Goal: Task Accomplishment & Management: Manage account settings

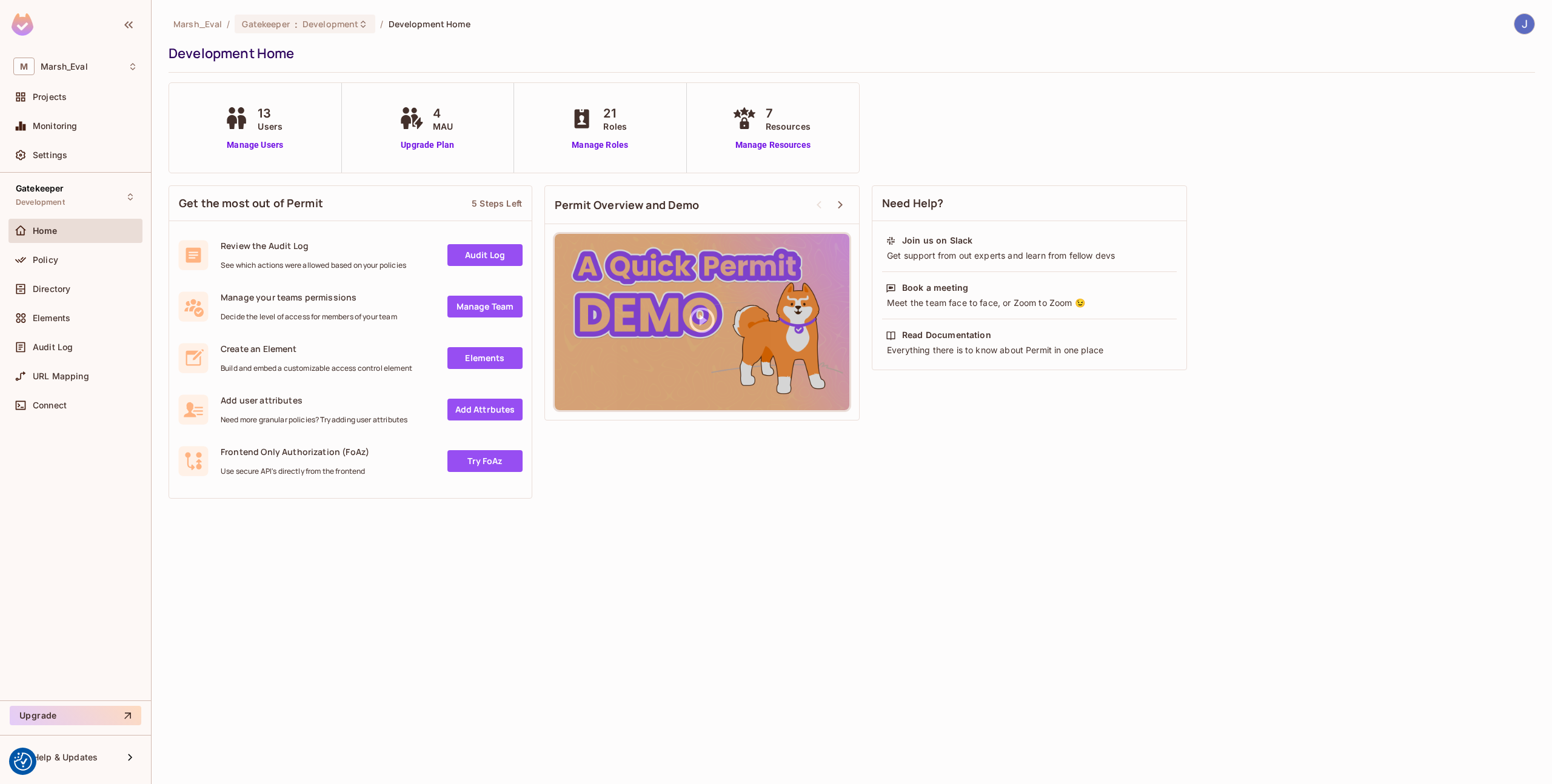
click at [99, 174] on div "Gatekeeper Development Home Policy Directory Elements Audit Log URL Mapping Con…" at bounding box center [75, 436] width 151 height 528
click at [98, 191] on div "Gatekeeper Development" at bounding box center [75, 196] width 134 height 33
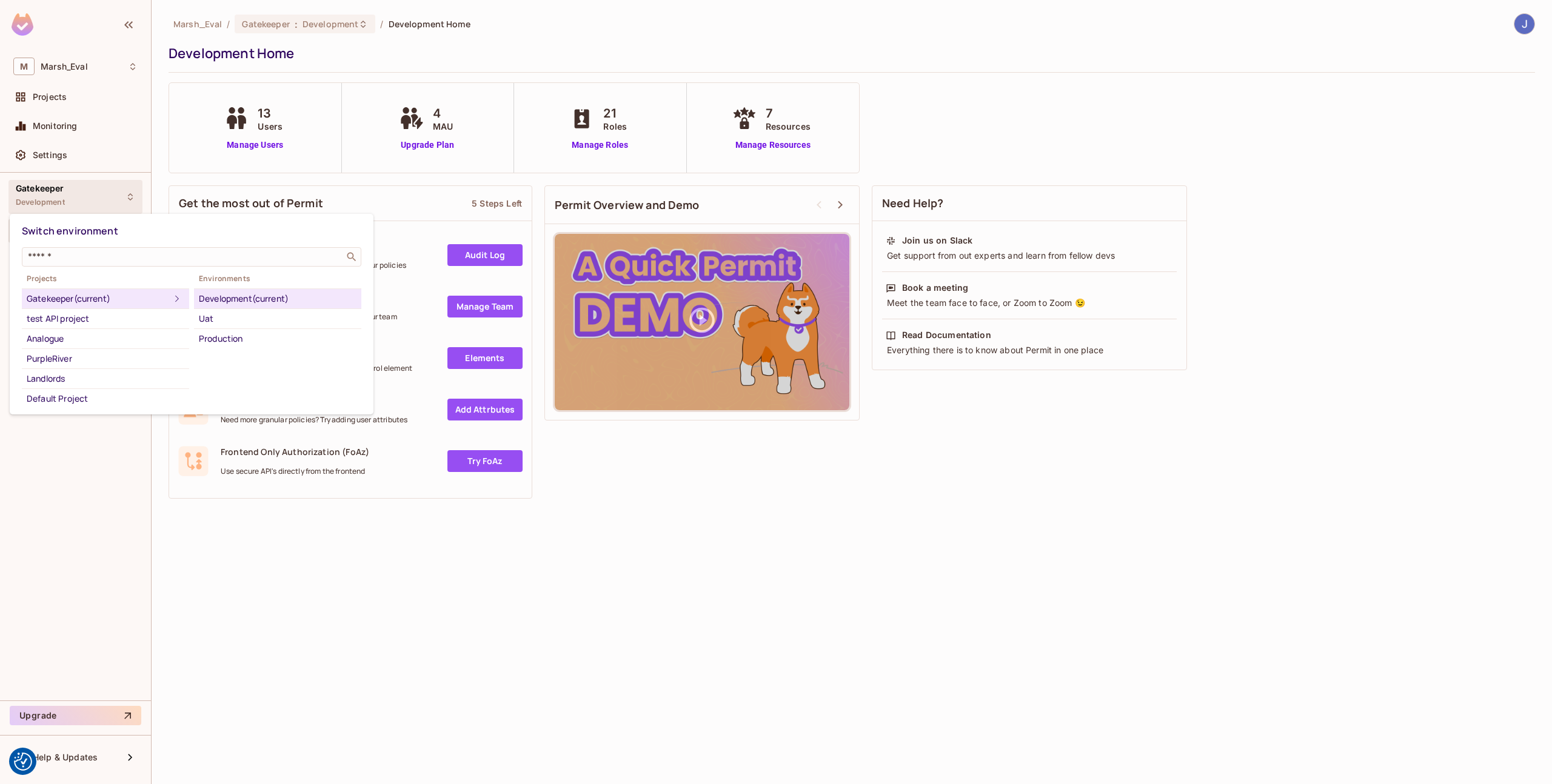
click at [235, 562] on div at bounding box center [776, 392] width 1552 height 784
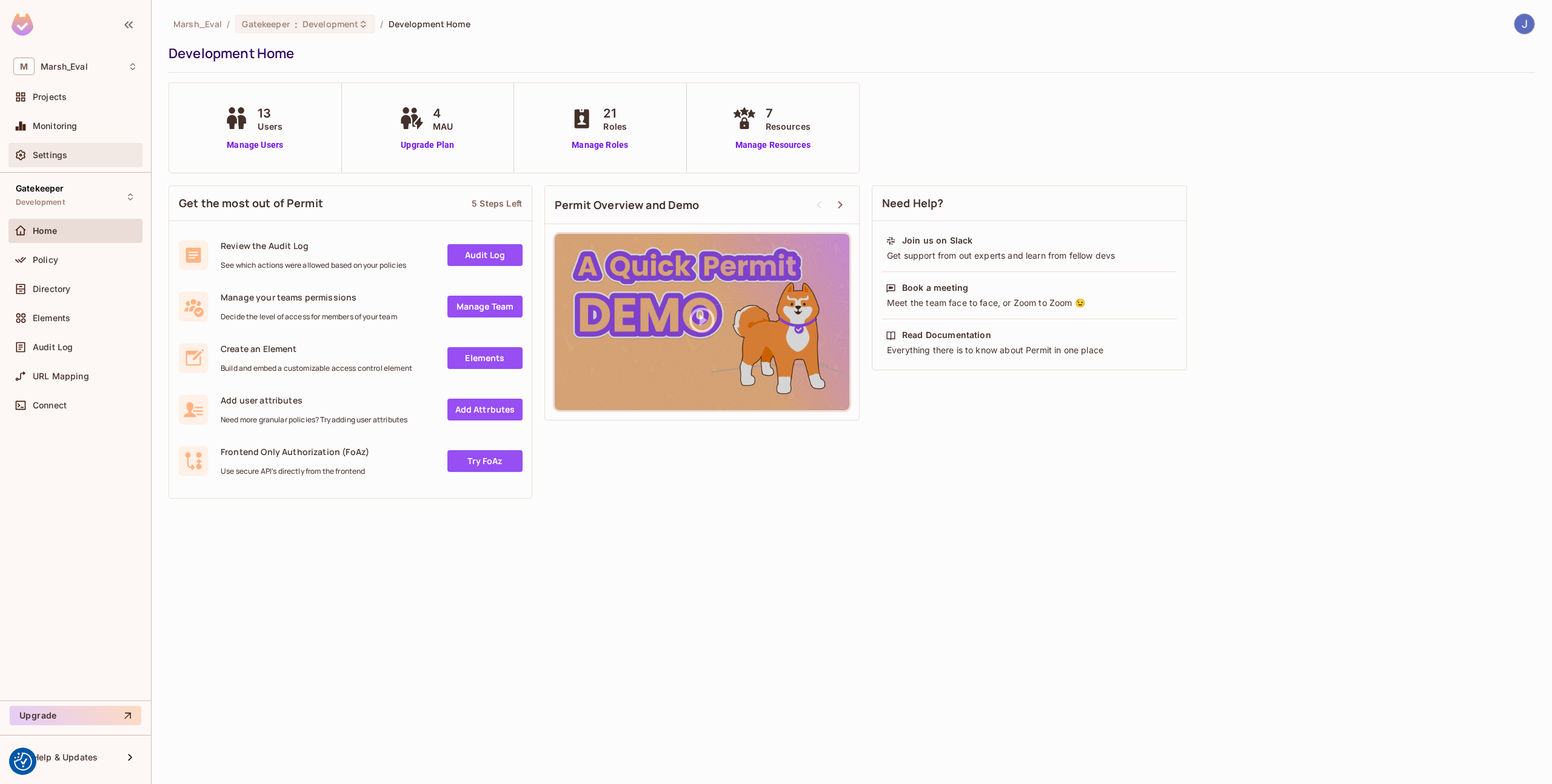
click at [47, 159] on span "Settings" at bounding box center [50, 155] width 34 height 10
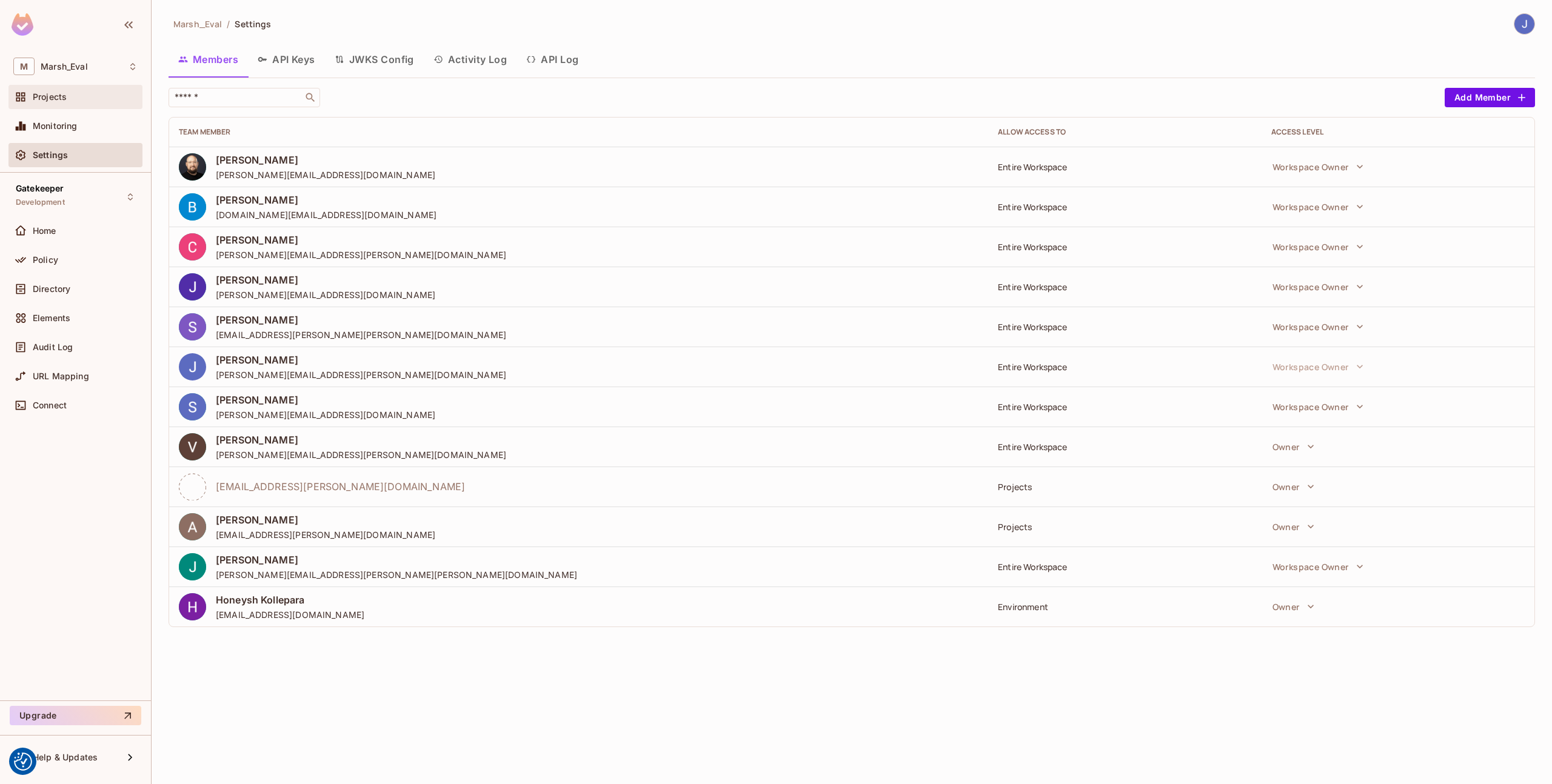
click at [75, 100] on div "Projects" at bounding box center [85, 97] width 105 height 10
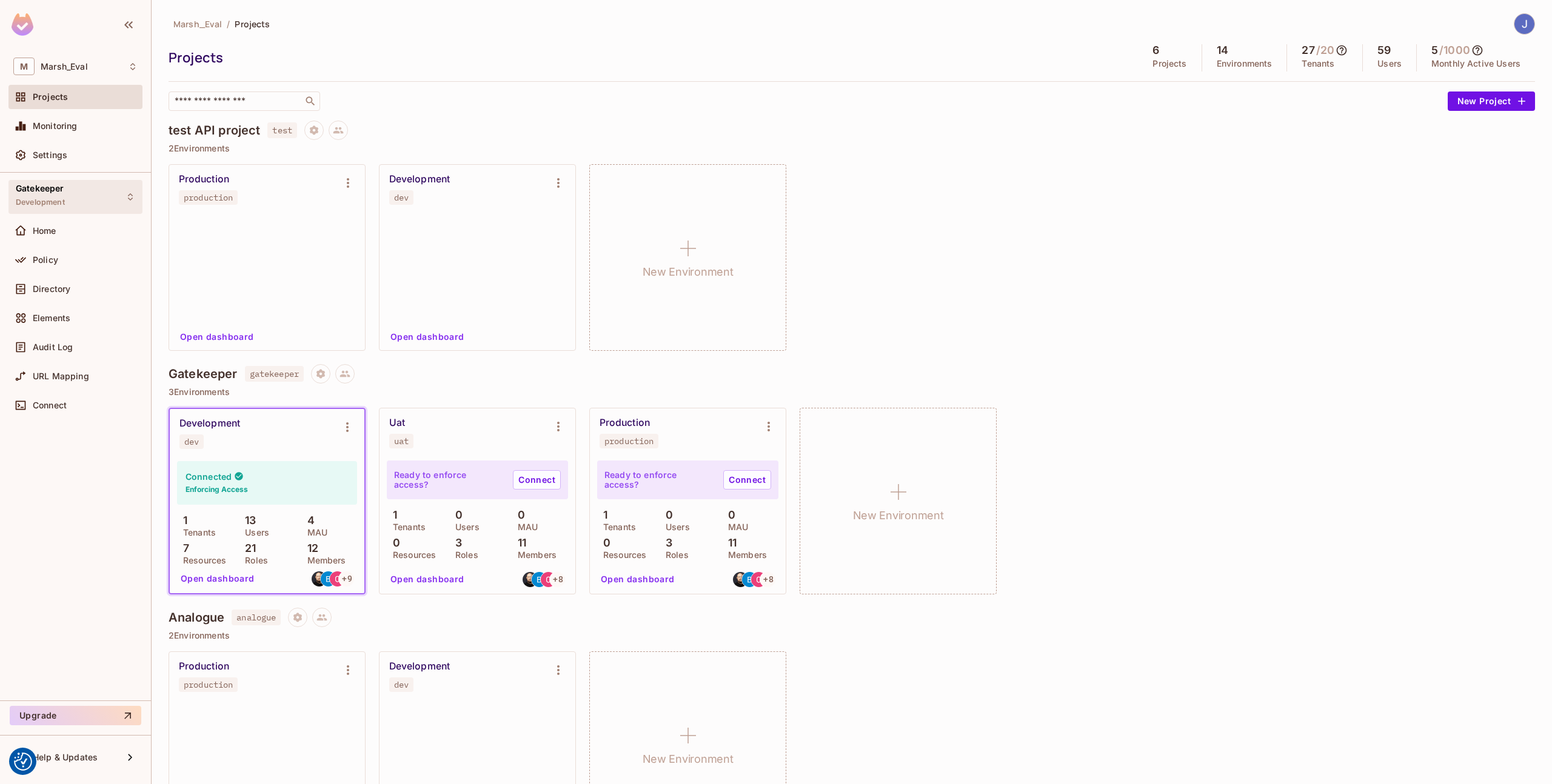
click at [73, 186] on div "Gatekeeper Development" at bounding box center [75, 196] width 134 height 33
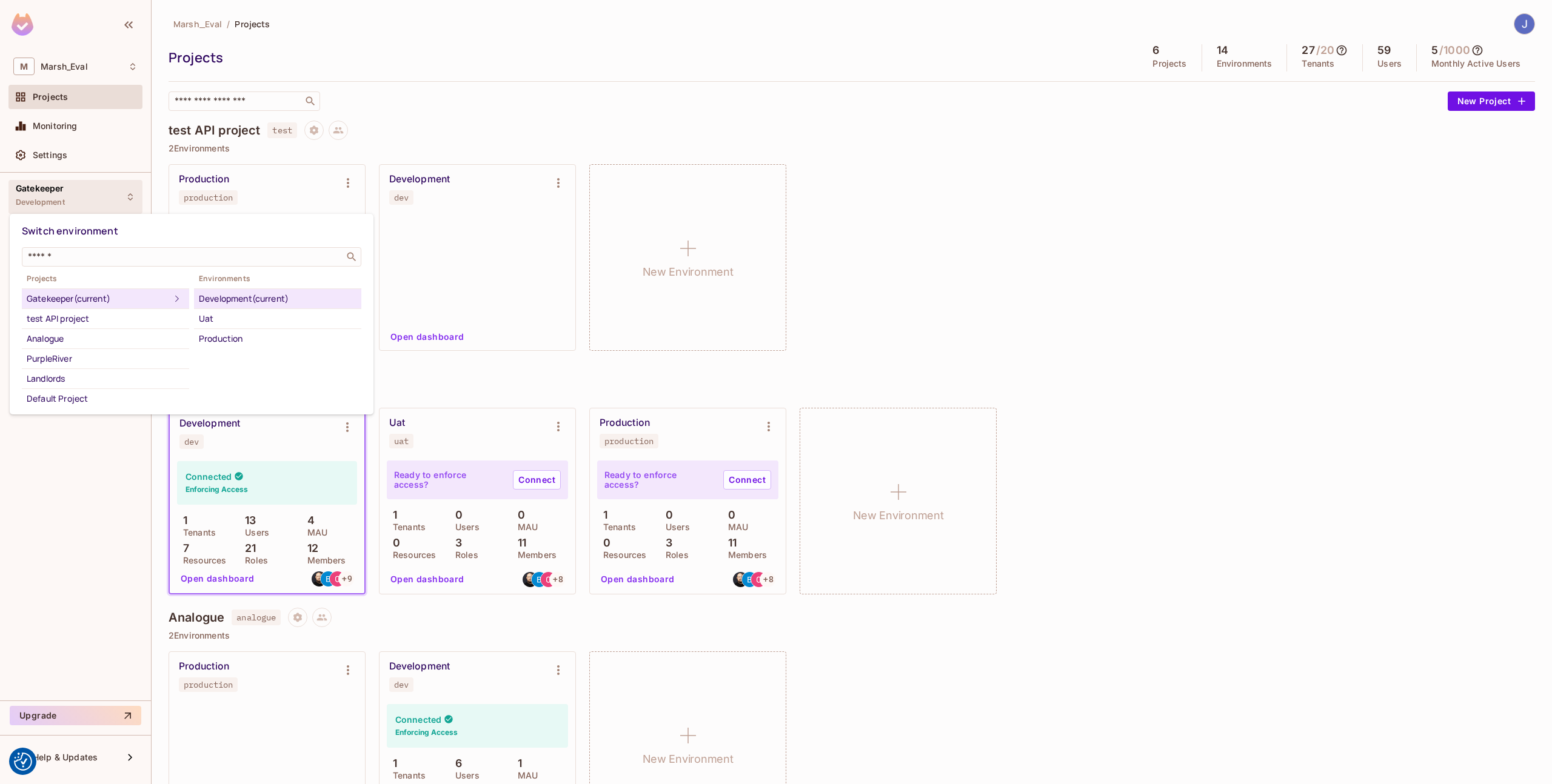
click at [73, 186] on div at bounding box center [776, 392] width 1552 height 784
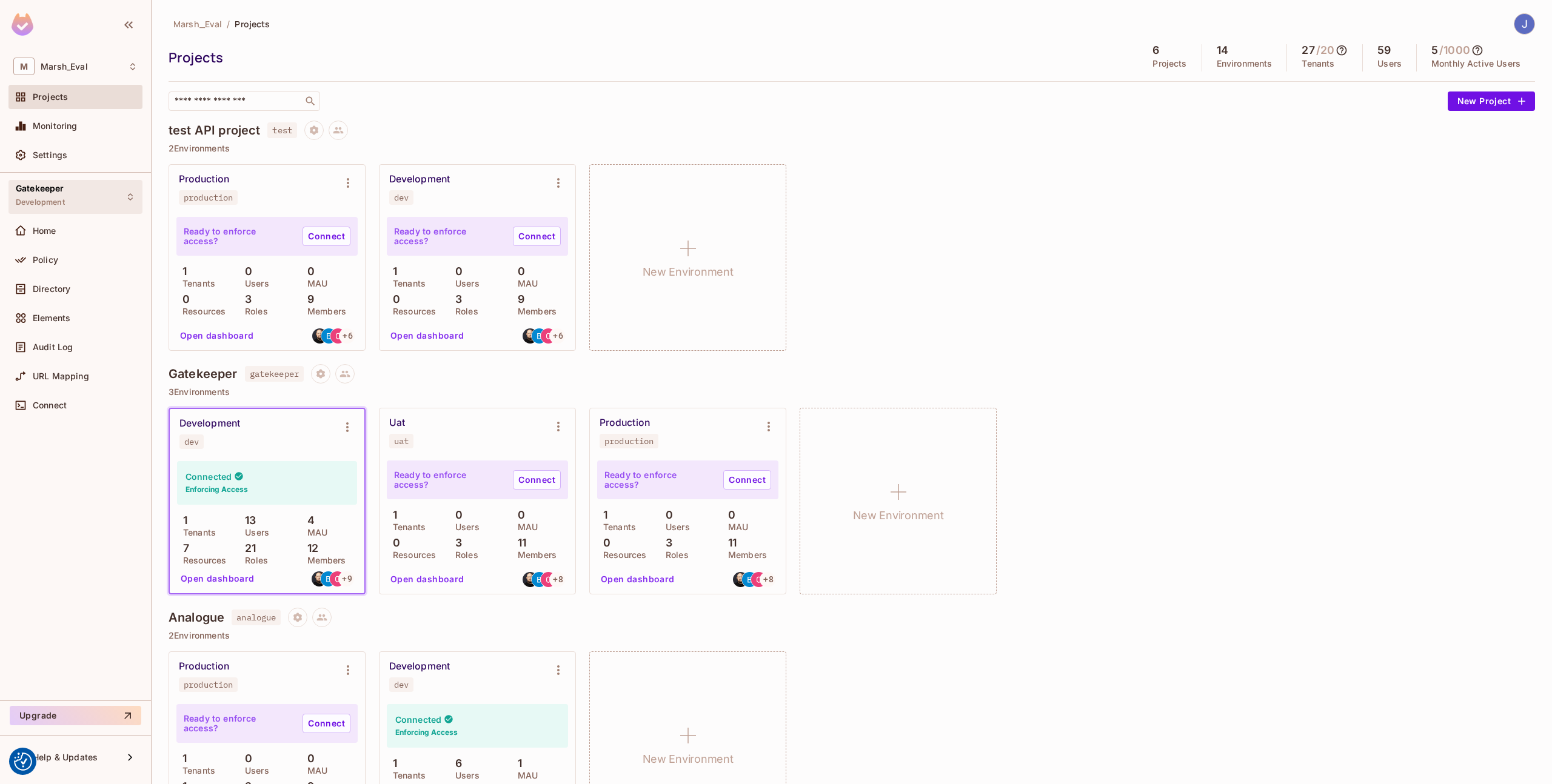
click at [73, 186] on div "Gatekeeper Development" at bounding box center [75, 196] width 134 height 33
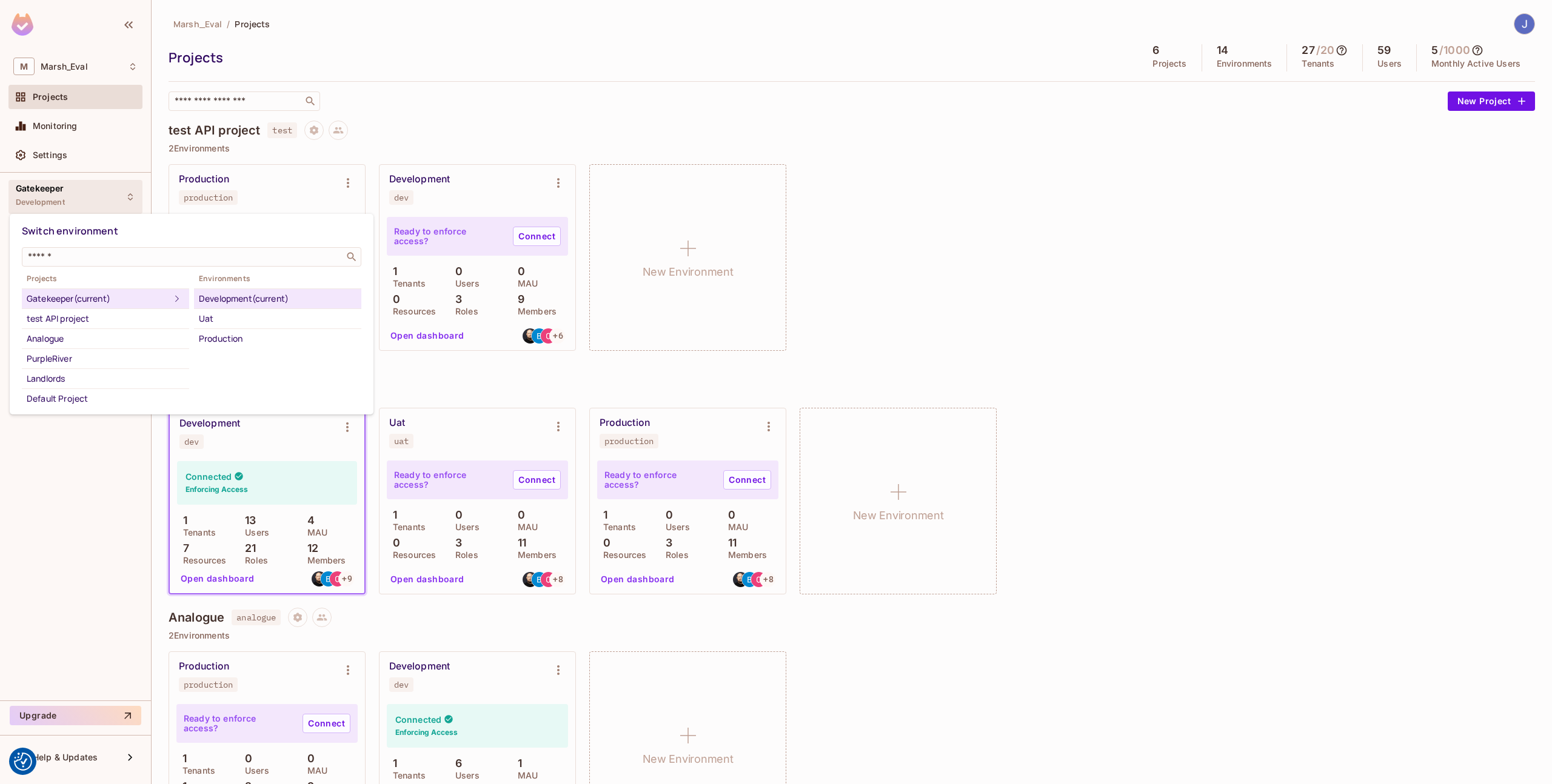
click at [89, 479] on div at bounding box center [776, 392] width 1552 height 784
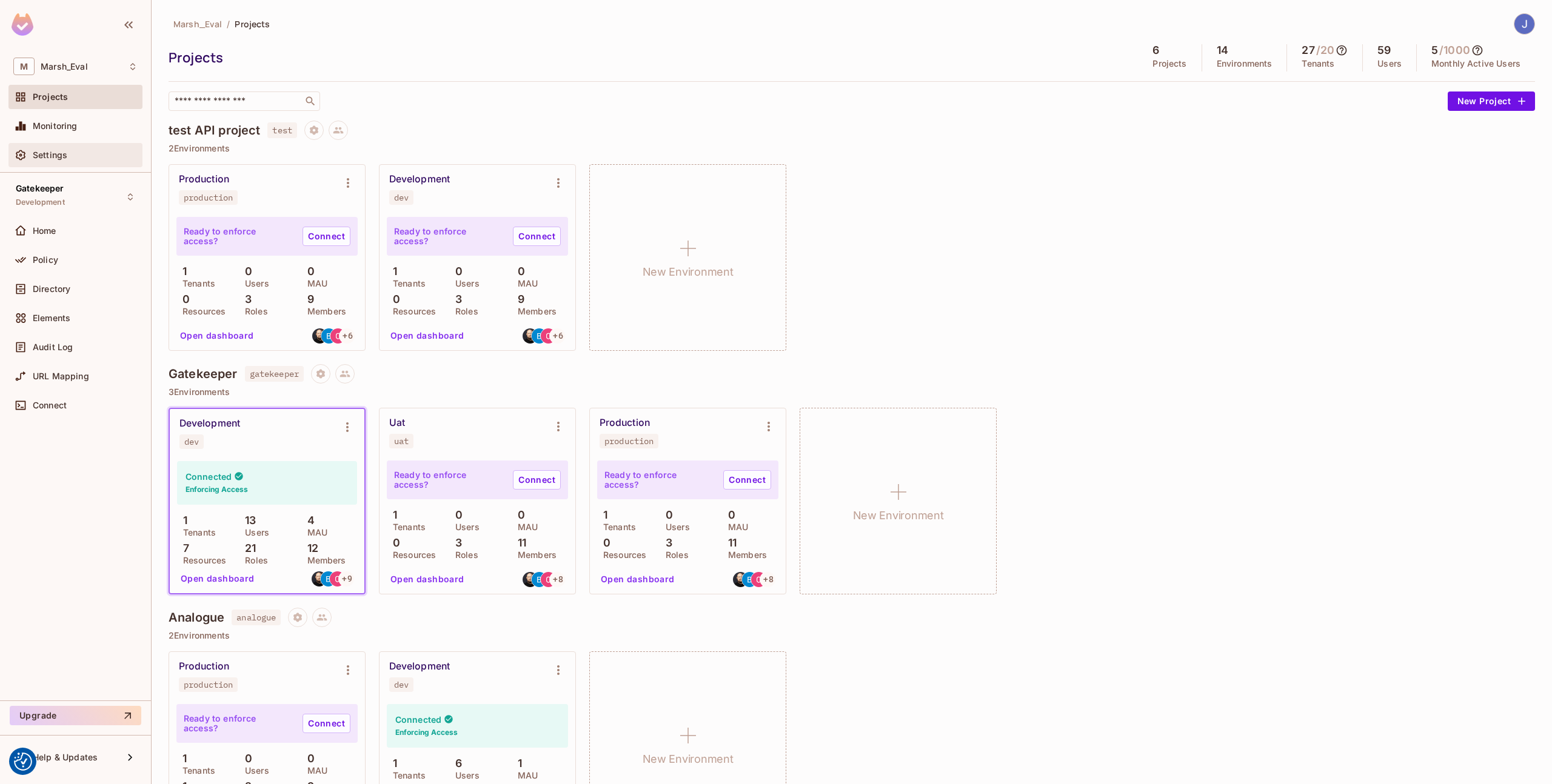
click at [115, 146] on div "Settings" at bounding box center [75, 155] width 134 height 24
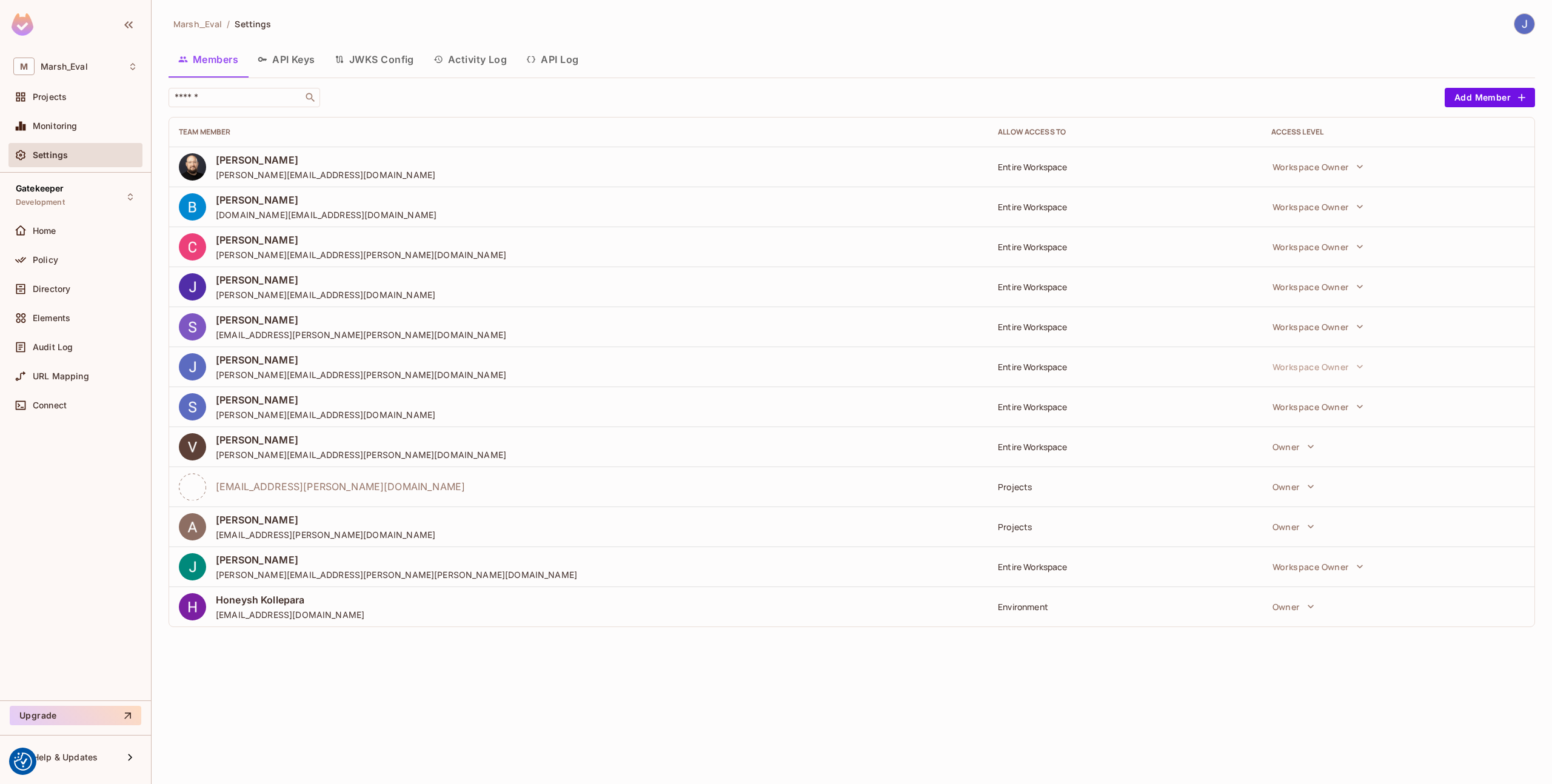
click at [312, 484] on span "[EMAIL_ADDRESS][PERSON_NAME][DOMAIN_NAME]" at bounding box center [340, 486] width 249 height 13
click at [1298, 492] on button "Owner" at bounding box center [1293, 486] width 54 height 24
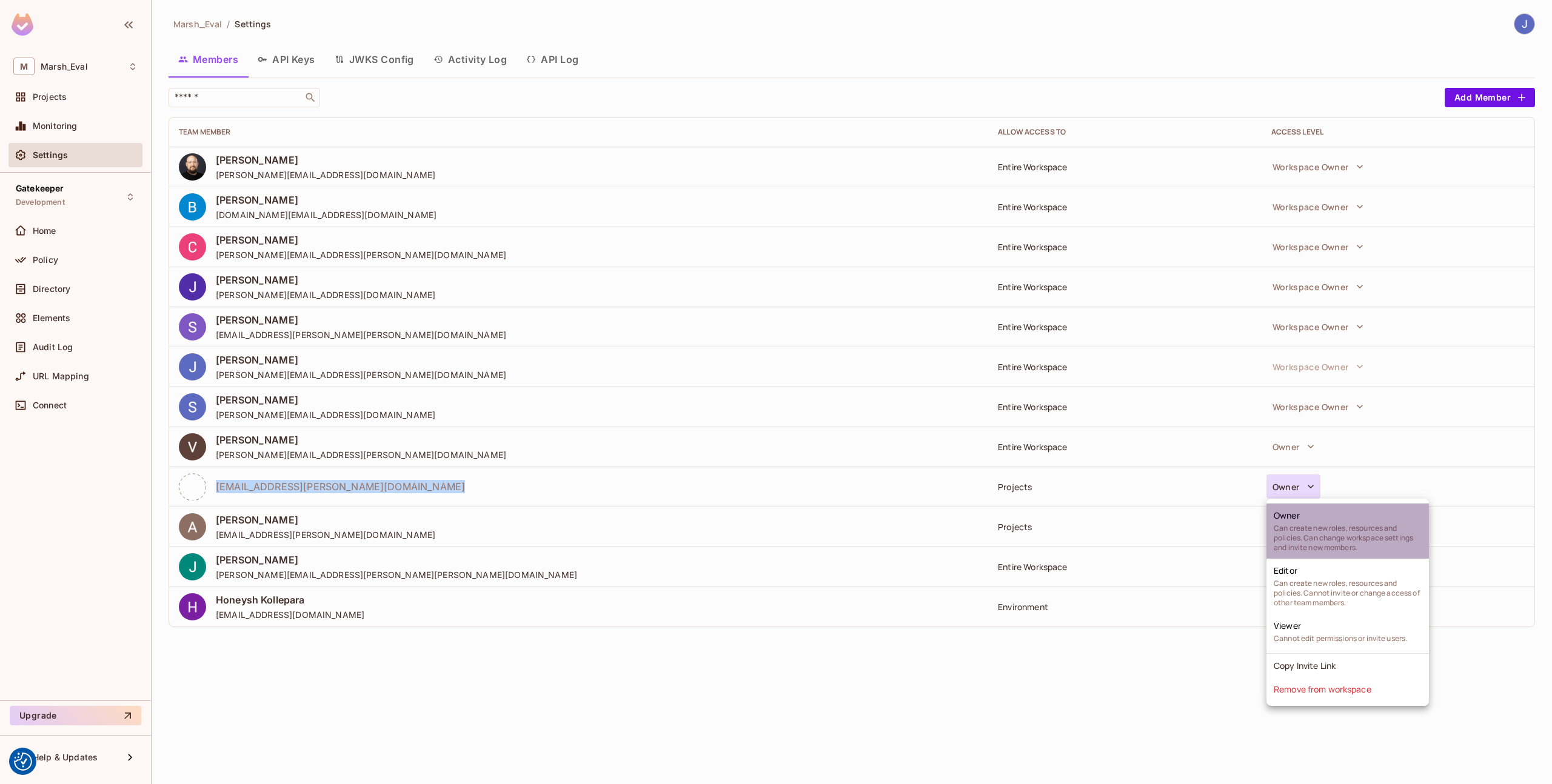
click at [1298, 528] on span "Can create new roles, resources and policies. Can change workspace settings and…" at bounding box center [1347, 538] width 148 height 29
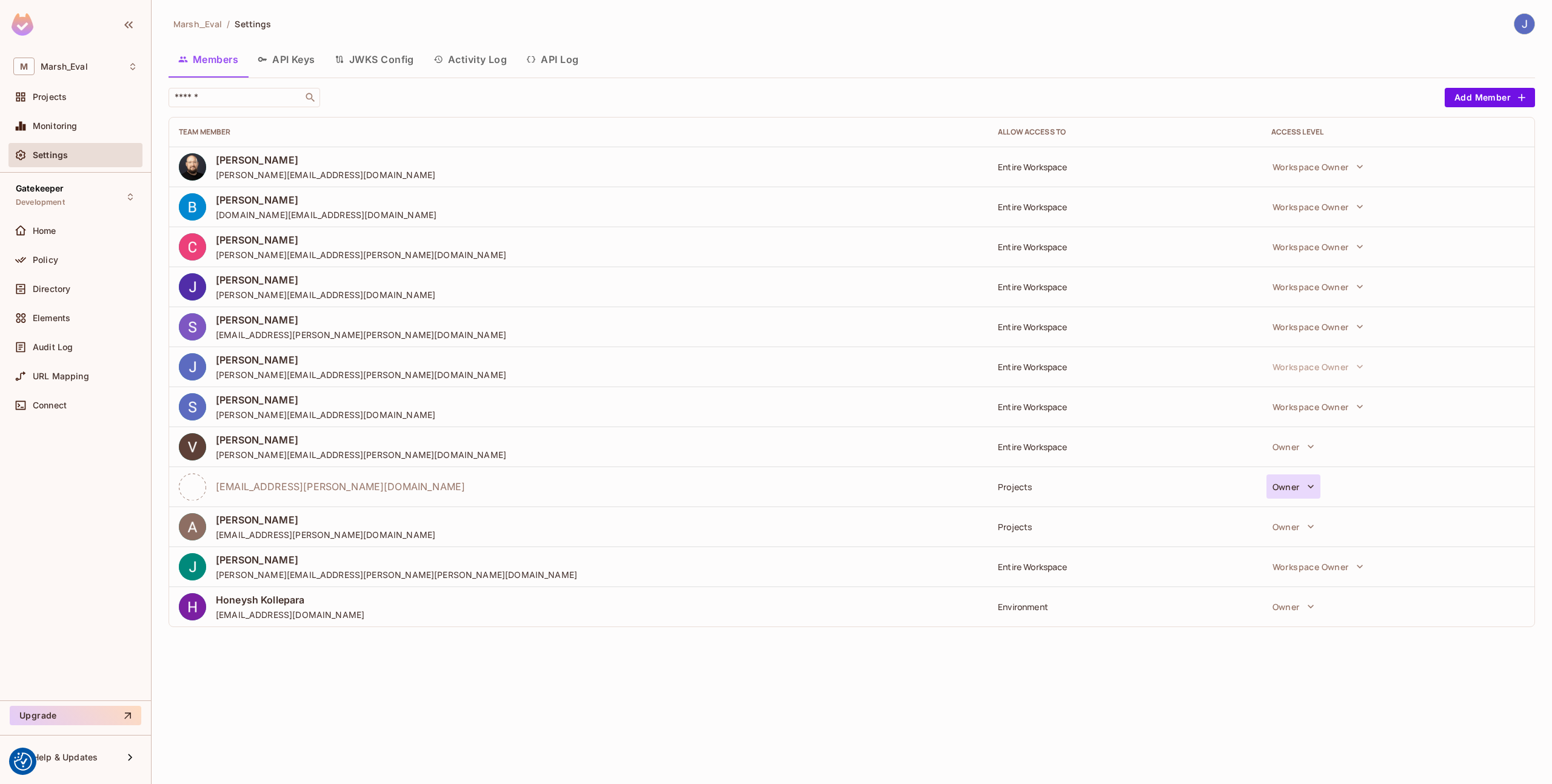
click at [1277, 487] on button "Owner" at bounding box center [1293, 486] width 54 height 24
click at [1276, 486] on div at bounding box center [776, 392] width 1552 height 784
click at [1270, 492] on button "Owner" at bounding box center [1293, 486] width 54 height 24
click at [1067, 502] on div at bounding box center [776, 392] width 1552 height 784
click at [88, 198] on div "Gatekeeper Development" at bounding box center [75, 196] width 134 height 33
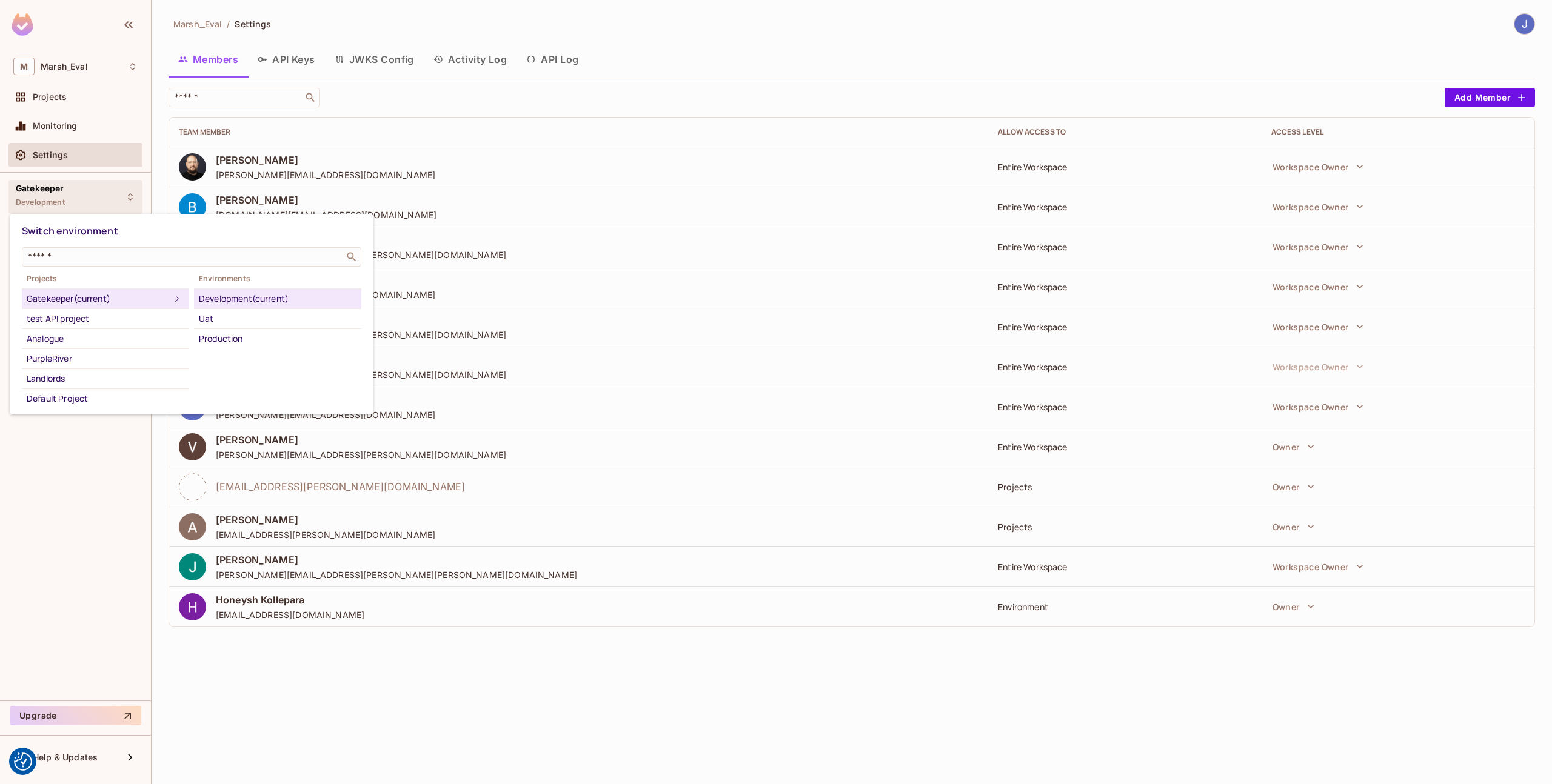
click at [214, 303] on div "Development (current)" at bounding box center [277, 299] width 158 height 14
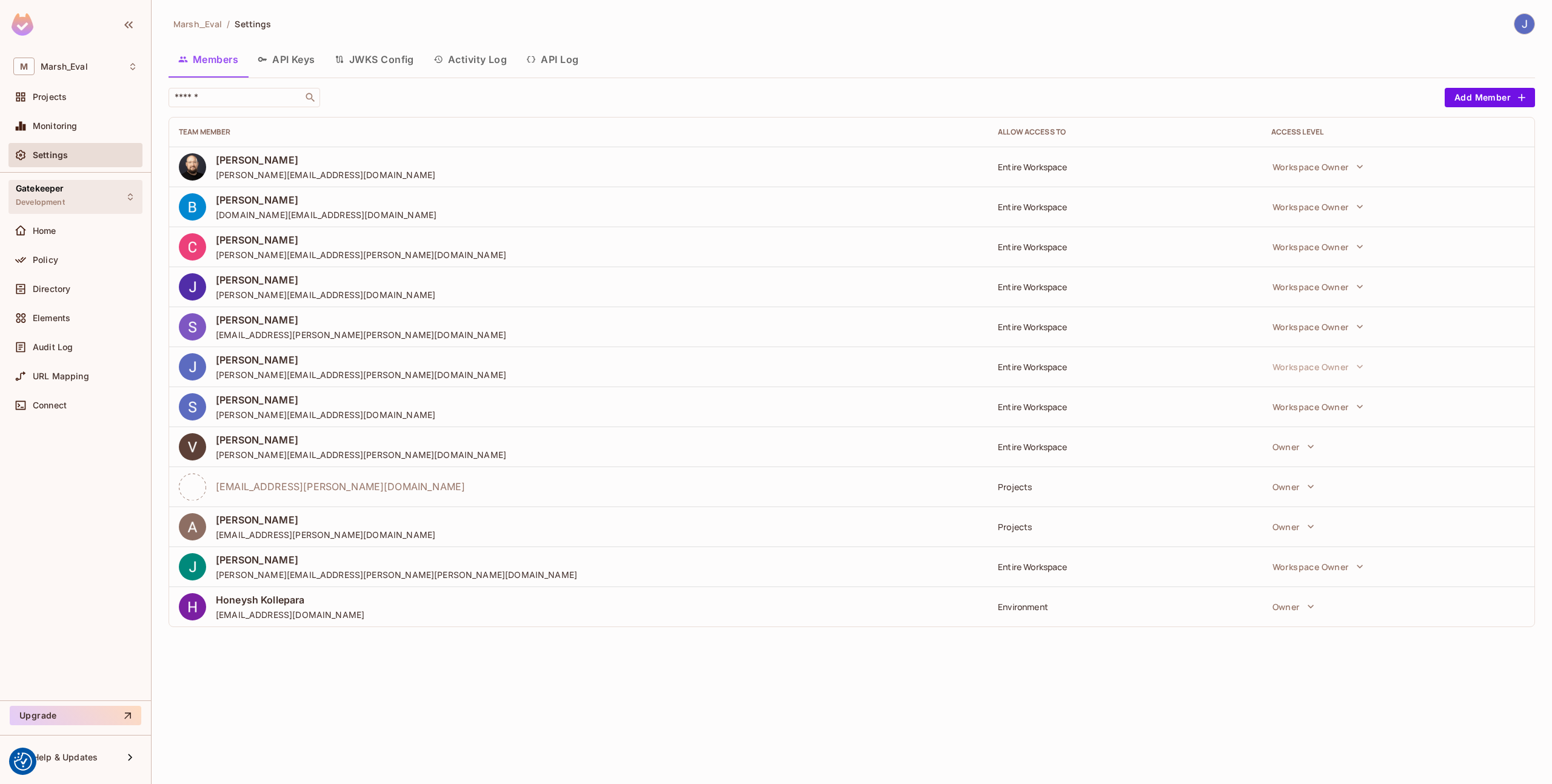
click at [35, 197] on div "Gatekeeper Development" at bounding box center [40, 197] width 49 height 26
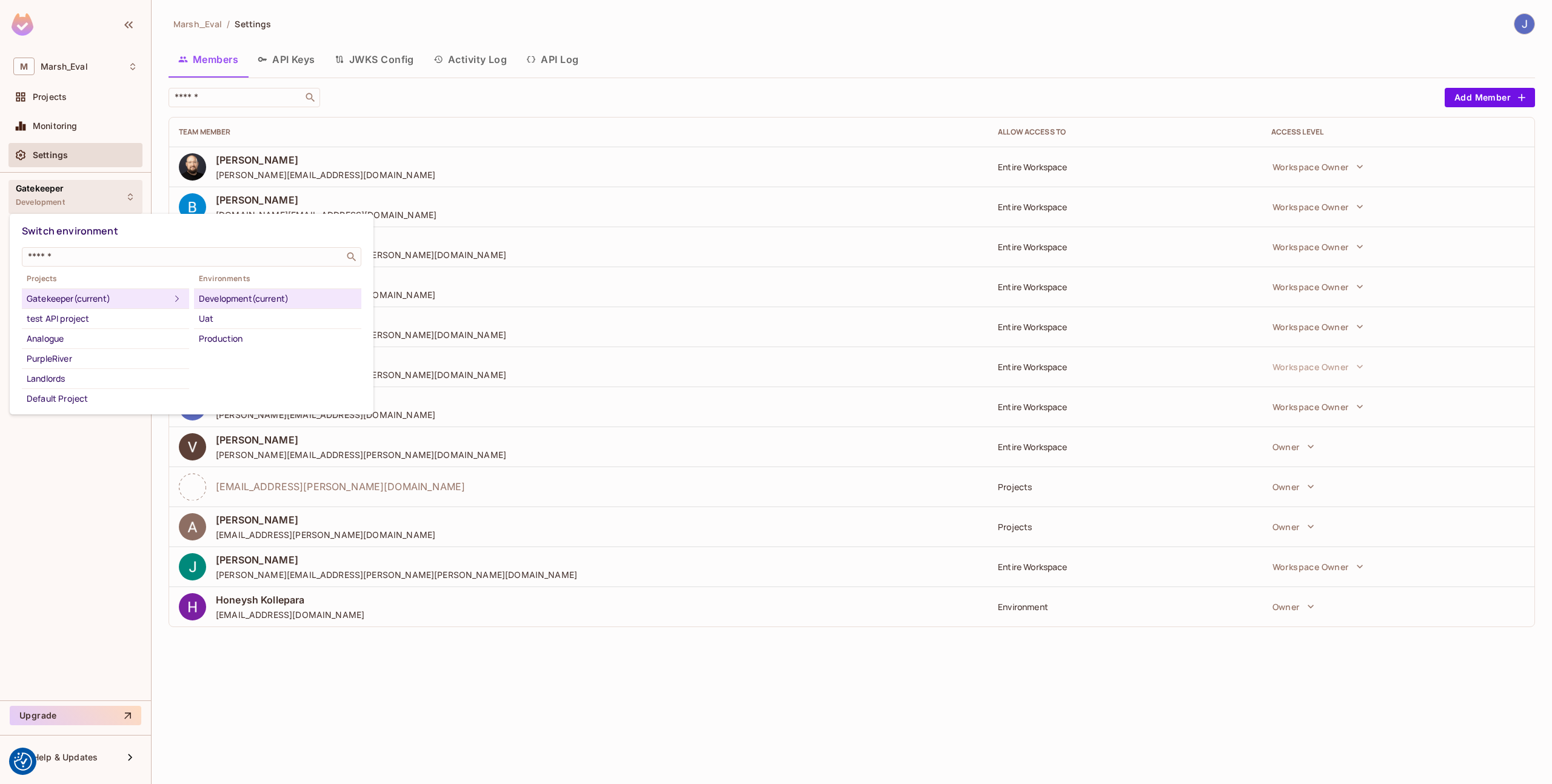
click at [55, 104] on div at bounding box center [776, 392] width 1552 height 784
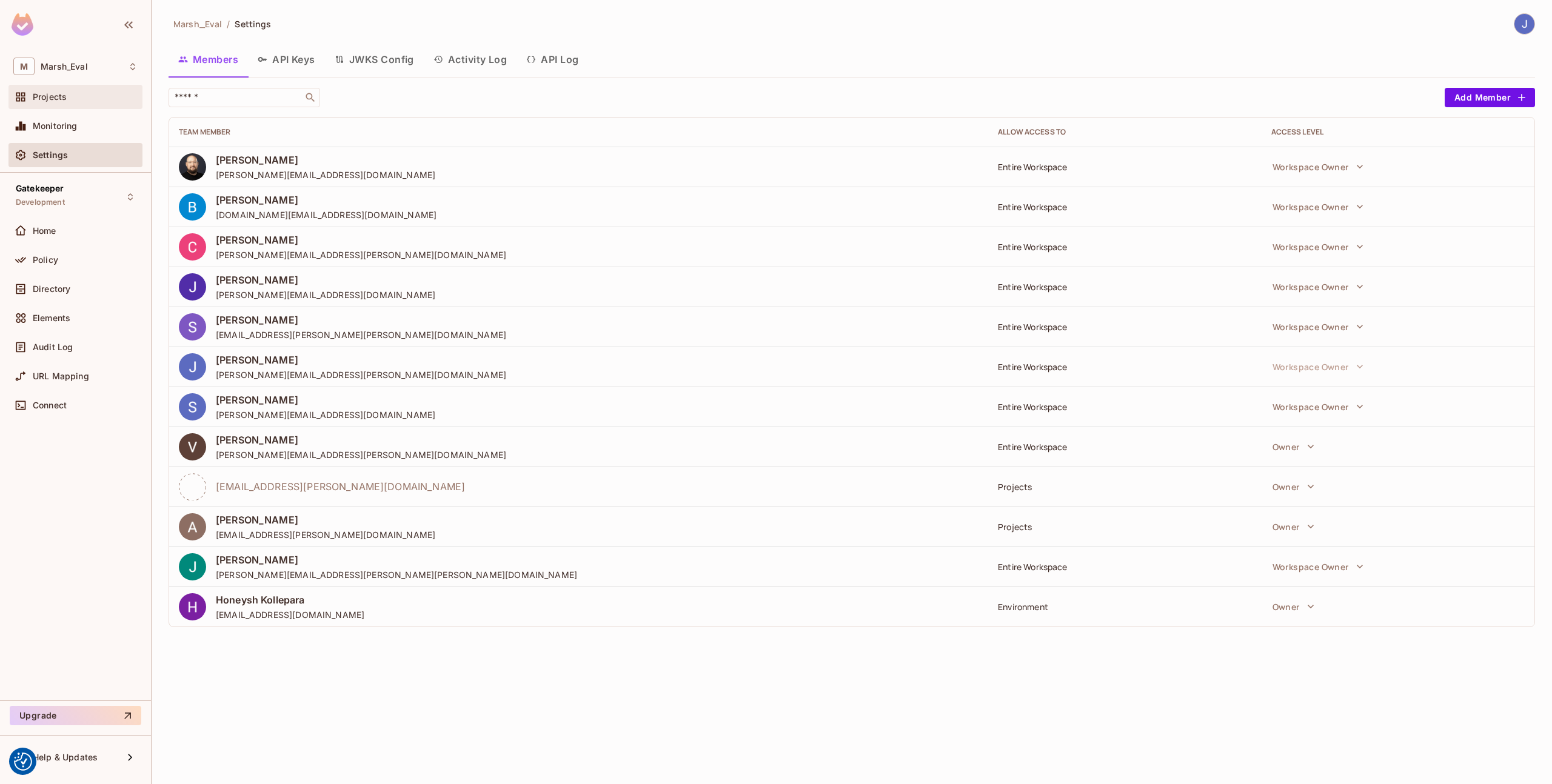
click at [60, 95] on span "Projects" at bounding box center [50, 97] width 34 height 10
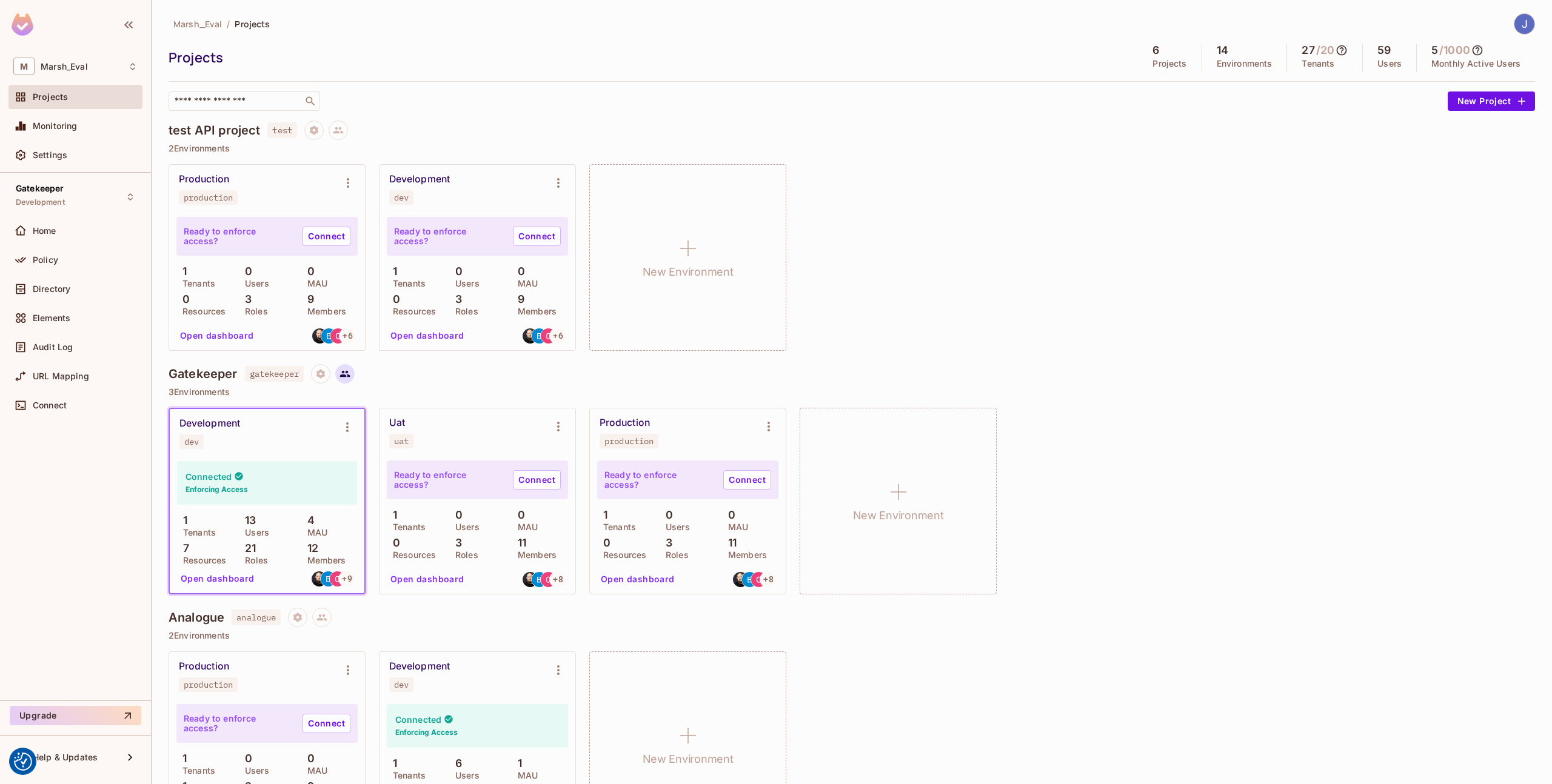
click at [348, 373] on icon at bounding box center [345, 374] width 11 height 11
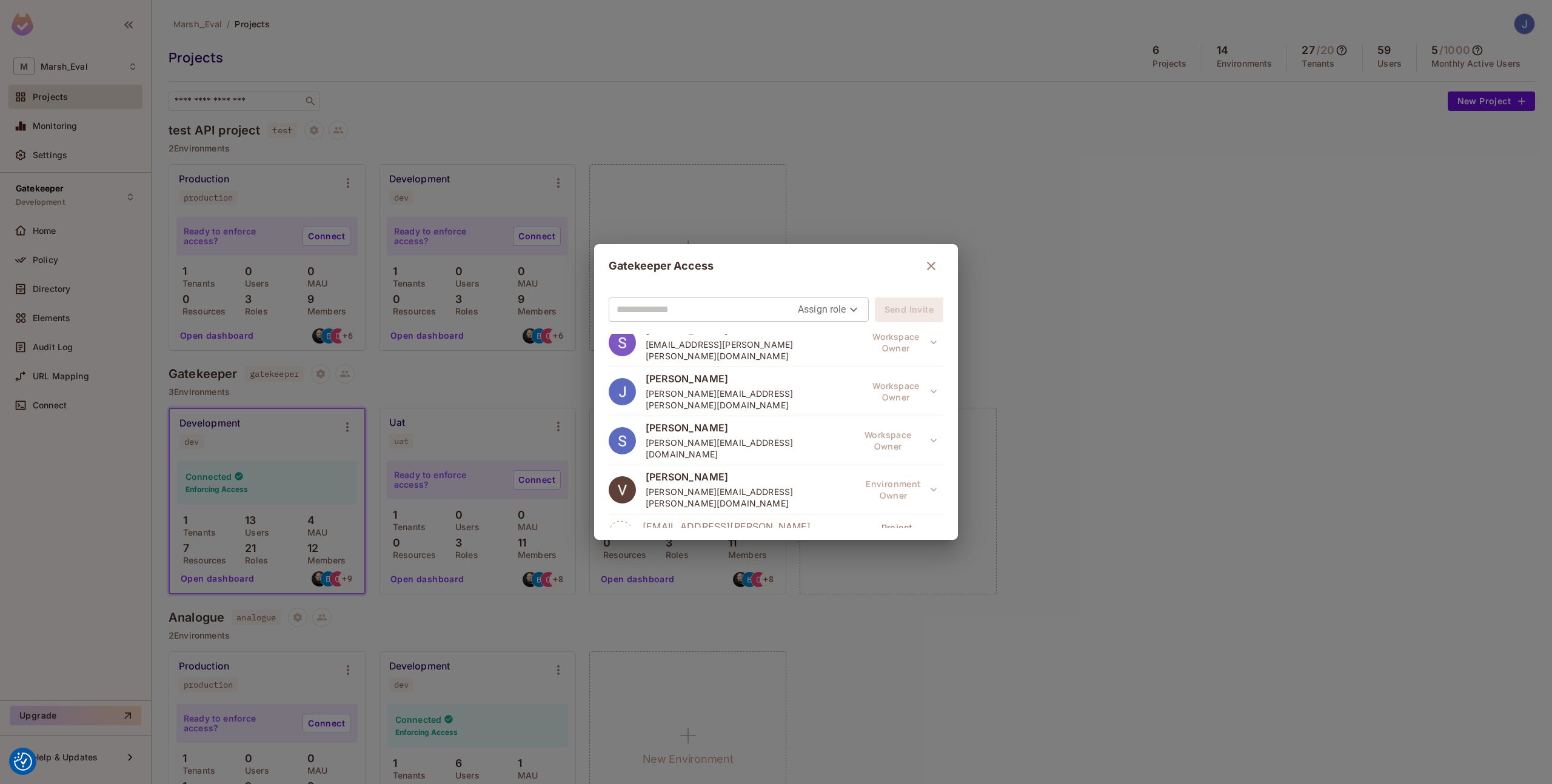
scroll to position [216, 0]
click at [865, 518] on button "Project Owner" at bounding box center [904, 530] width 78 height 24
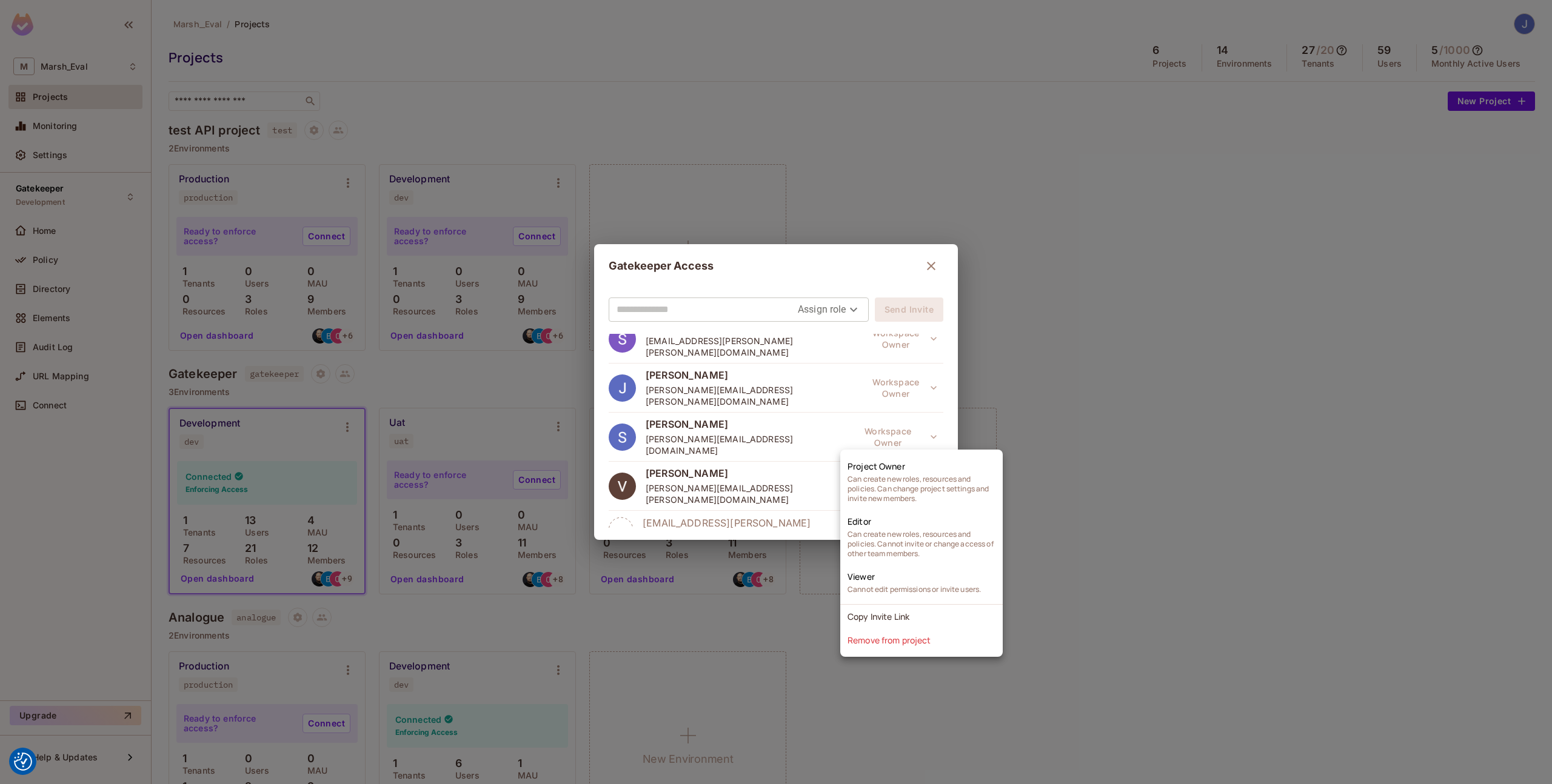
click at [853, 437] on div at bounding box center [776, 392] width 1552 height 784
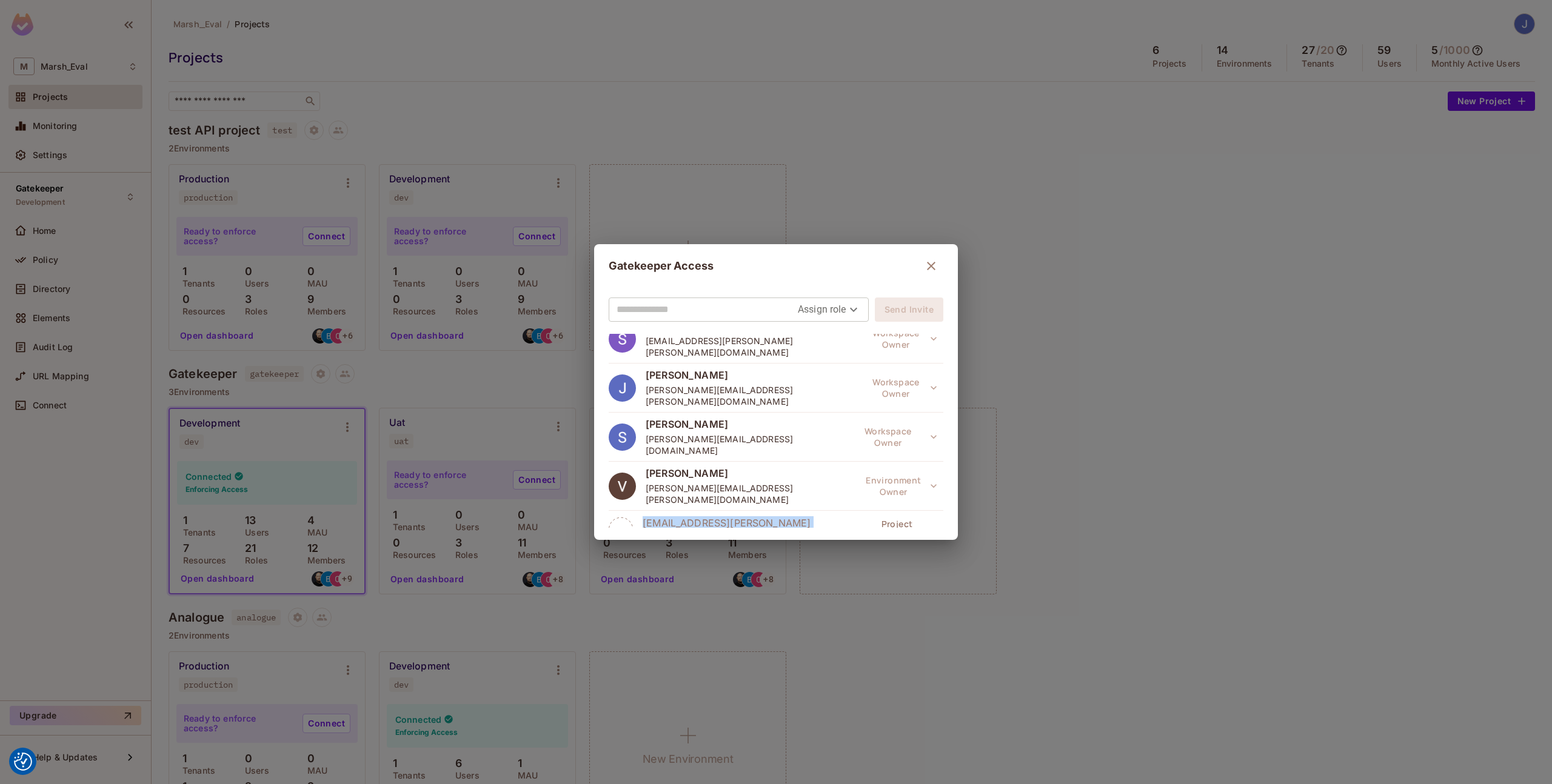
drag, startPoint x: 823, startPoint y: 439, endPoint x: 638, endPoint y: 441, distance: 185.0
click at [638, 511] on div "nikhil.ghodke@mmc.com Project Owner" at bounding box center [775, 530] width 335 height 37
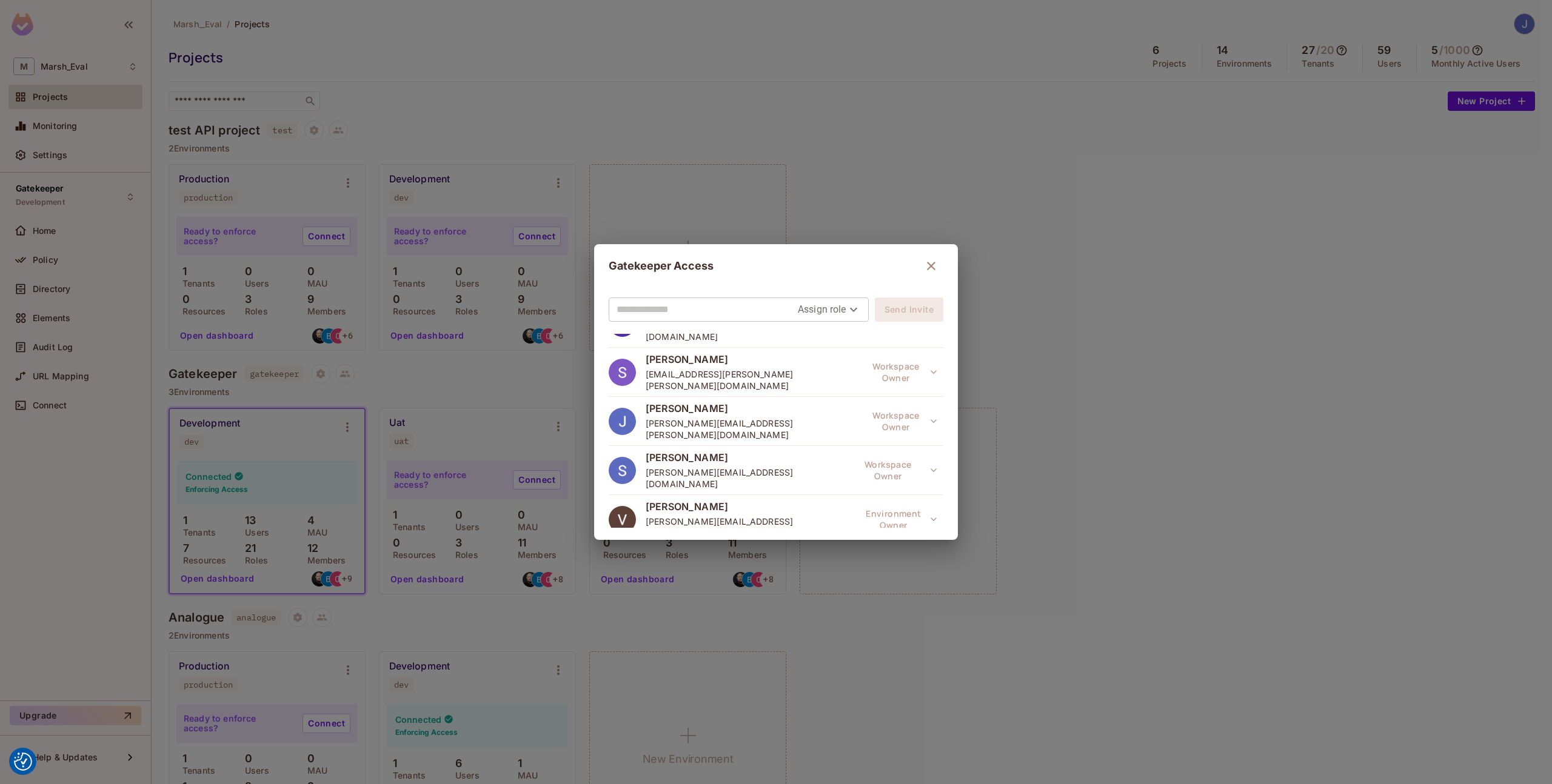
scroll to position [0, 0]
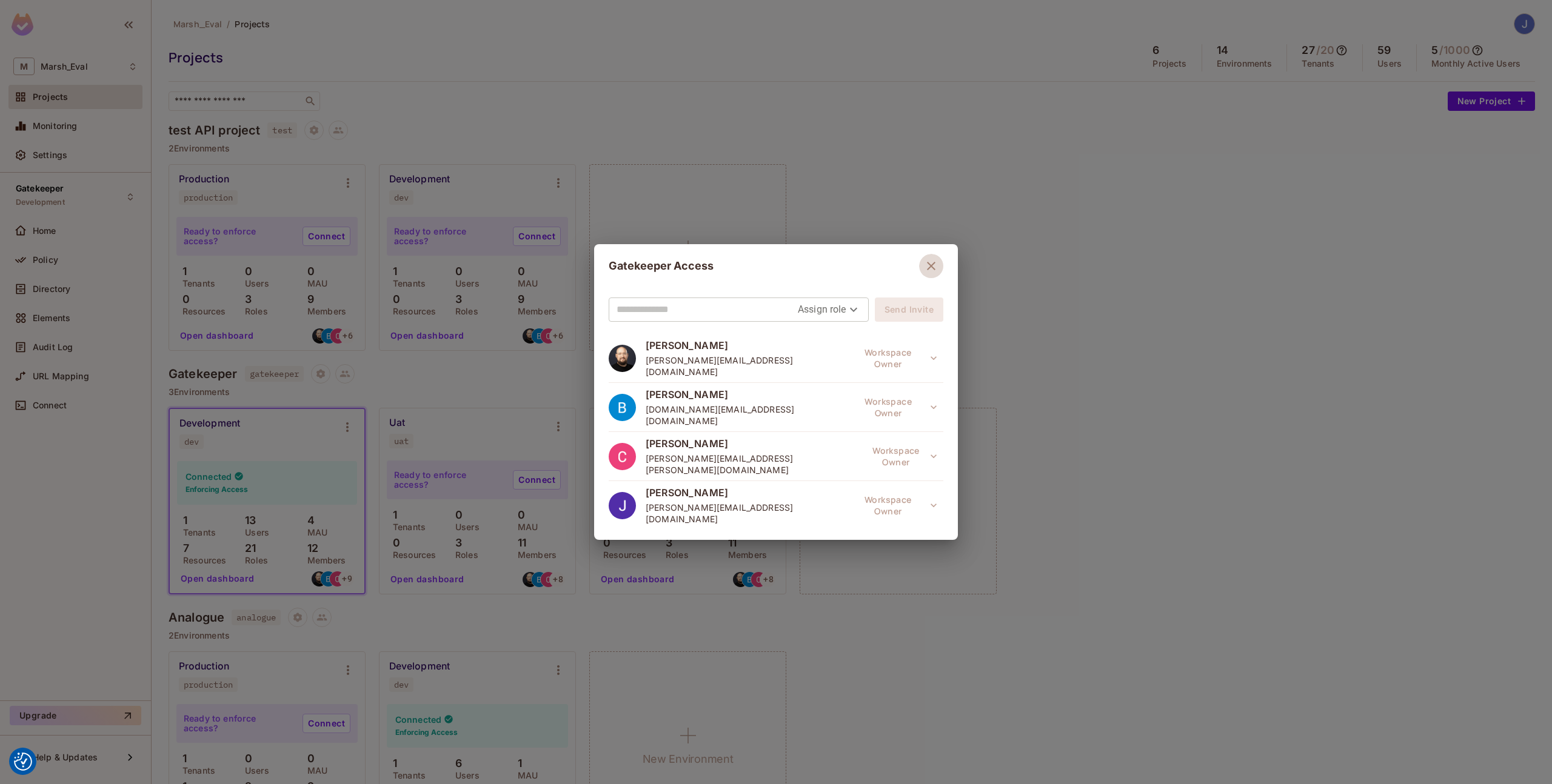
click at [924, 265] on icon "button" at bounding box center [931, 265] width 14 height 14
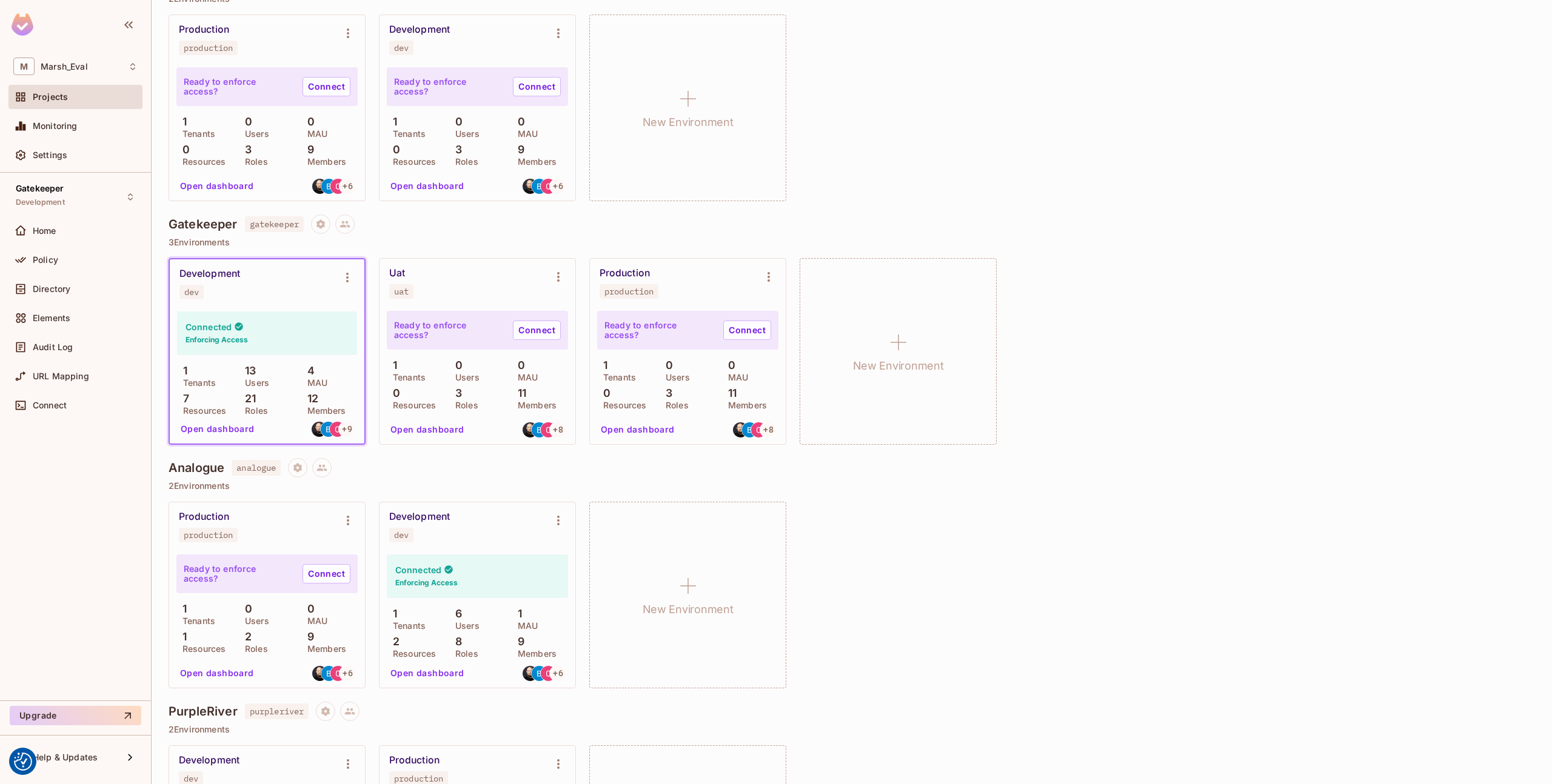
scroll to position [156, 0]
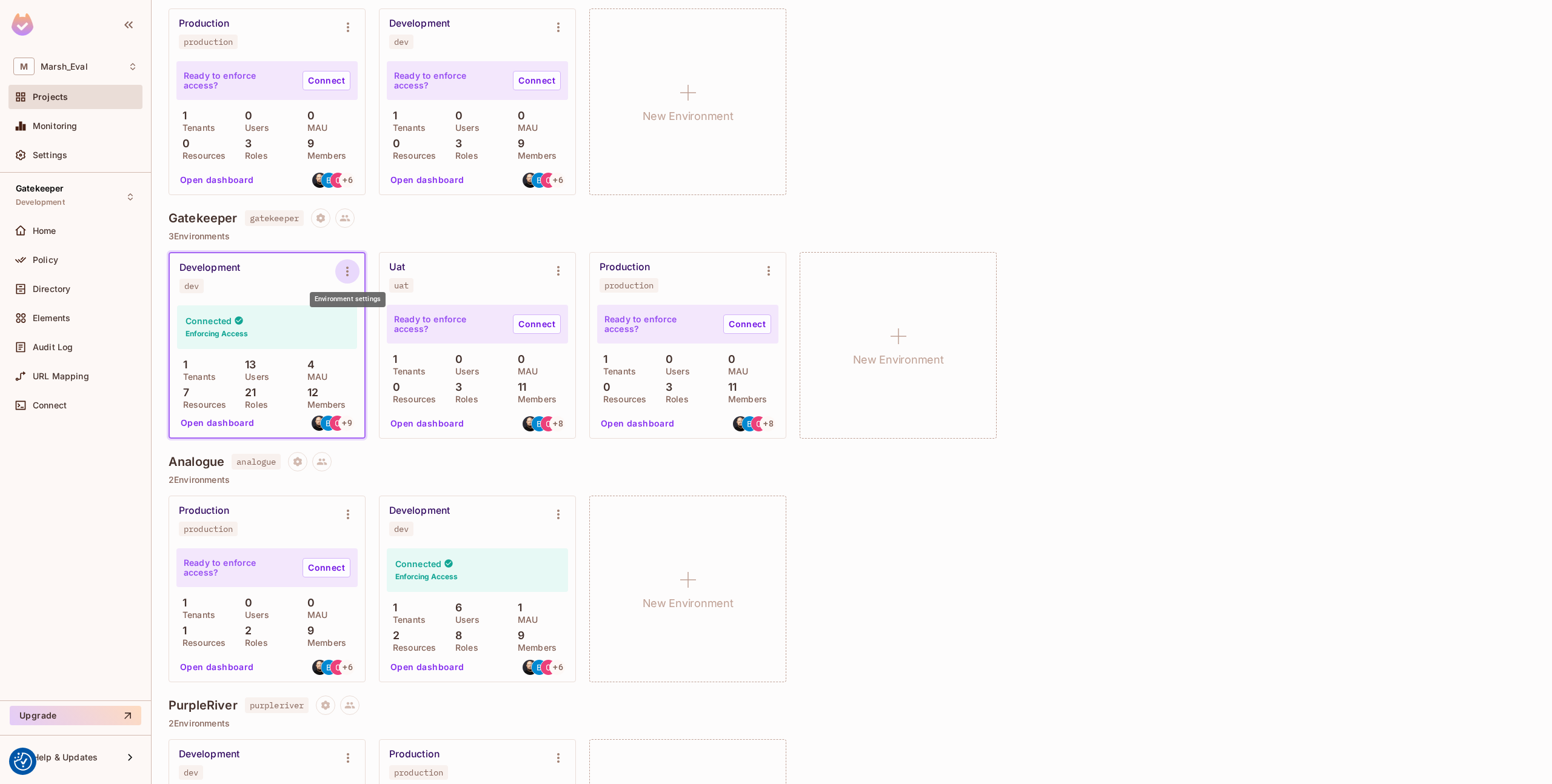
click at [343, 266] on icon "Environment settings" at bounding box center [347, 271] width 14 height 14
click at [391, 237] on div at bounding box center [776, 392] width 1552 height 784
click at [49, 150] on span "Settings" at bounding box center [50, 155] width 34 height 10
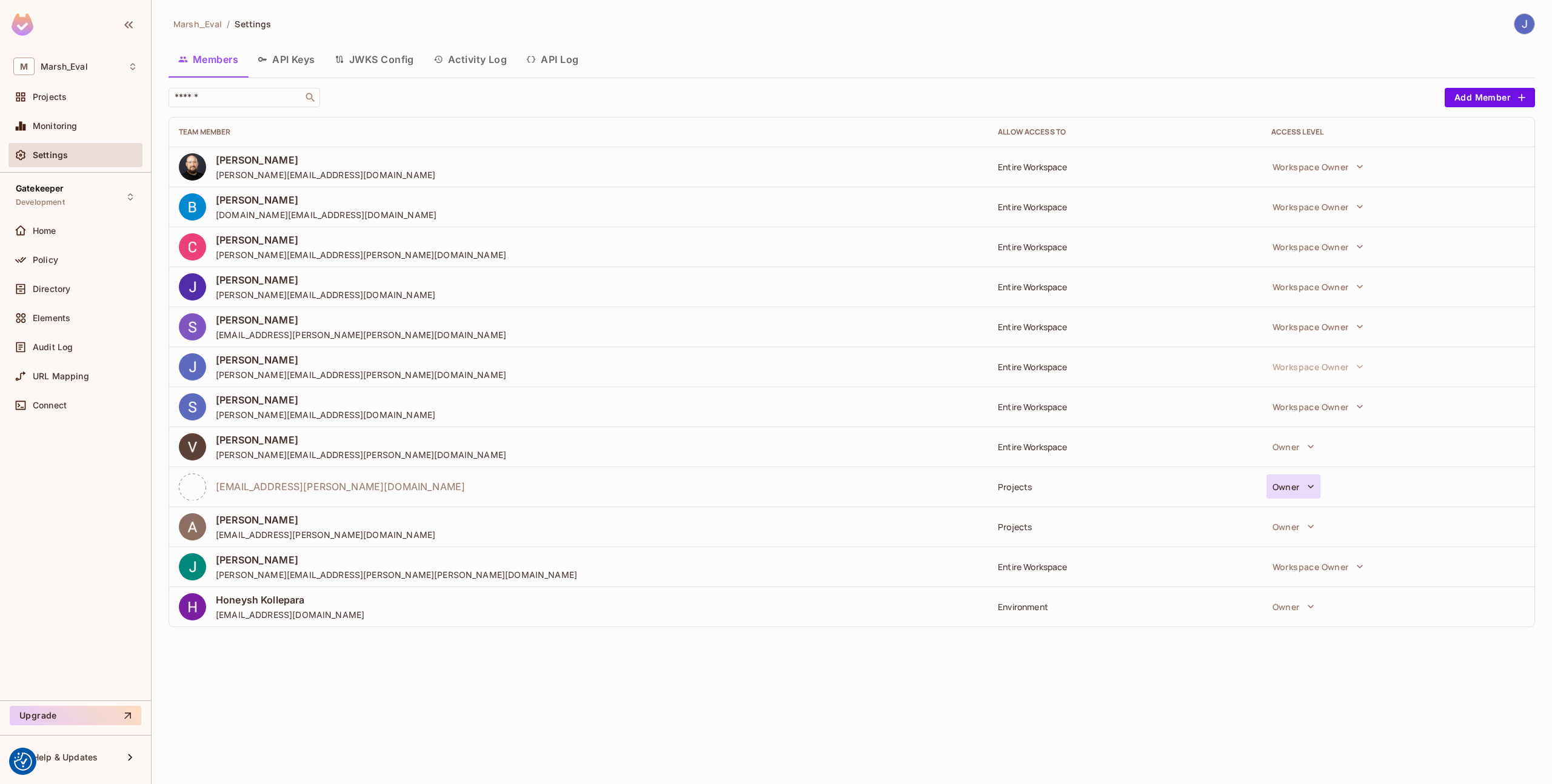
click at [1303, 480] on button "Owner" at bounding box center [1293, 486] width 54 height 24
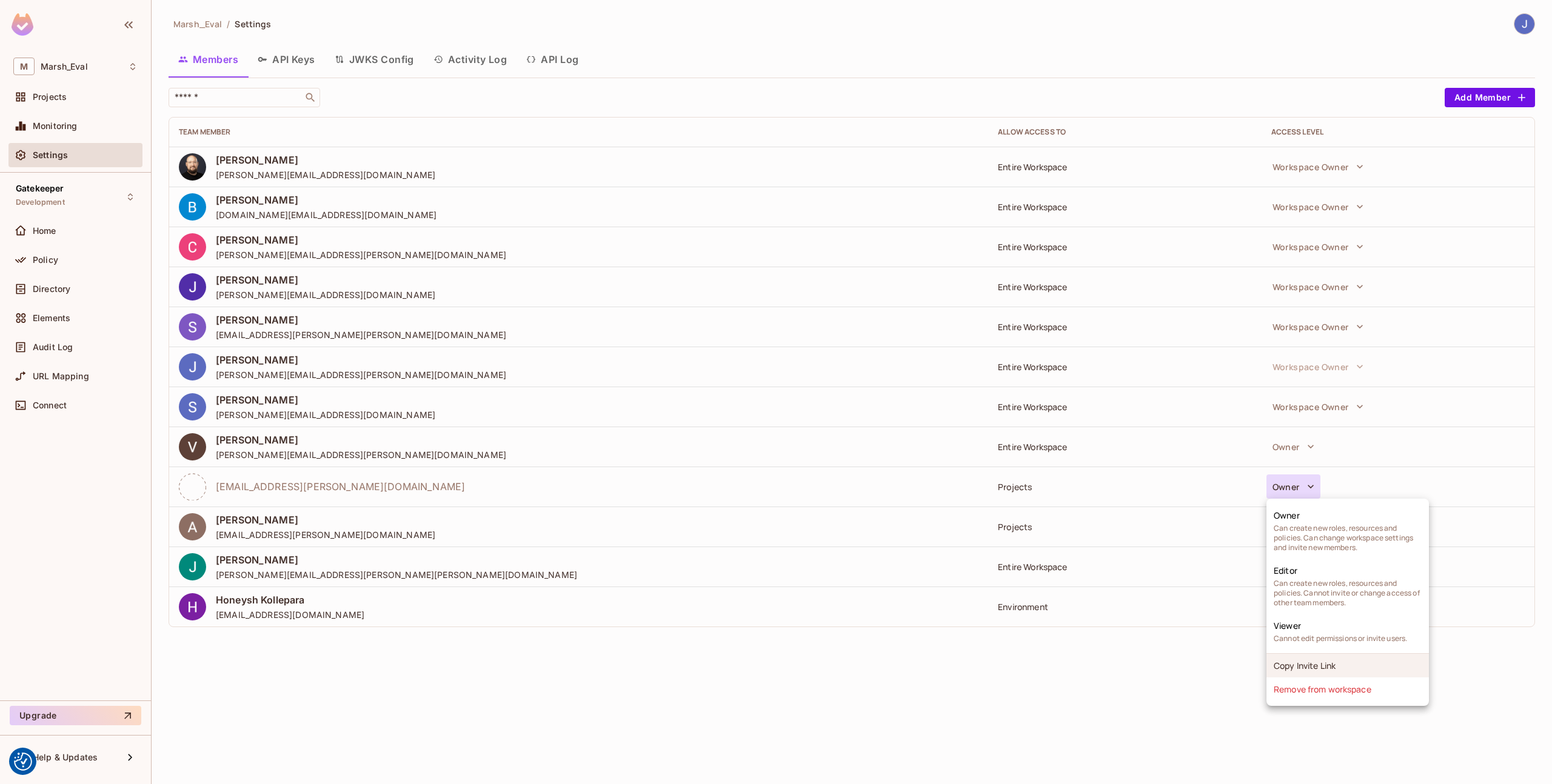
click at [1303, 666] on li "Copy Invite Link" at bounding box center [1348, 666] width 163 height 24
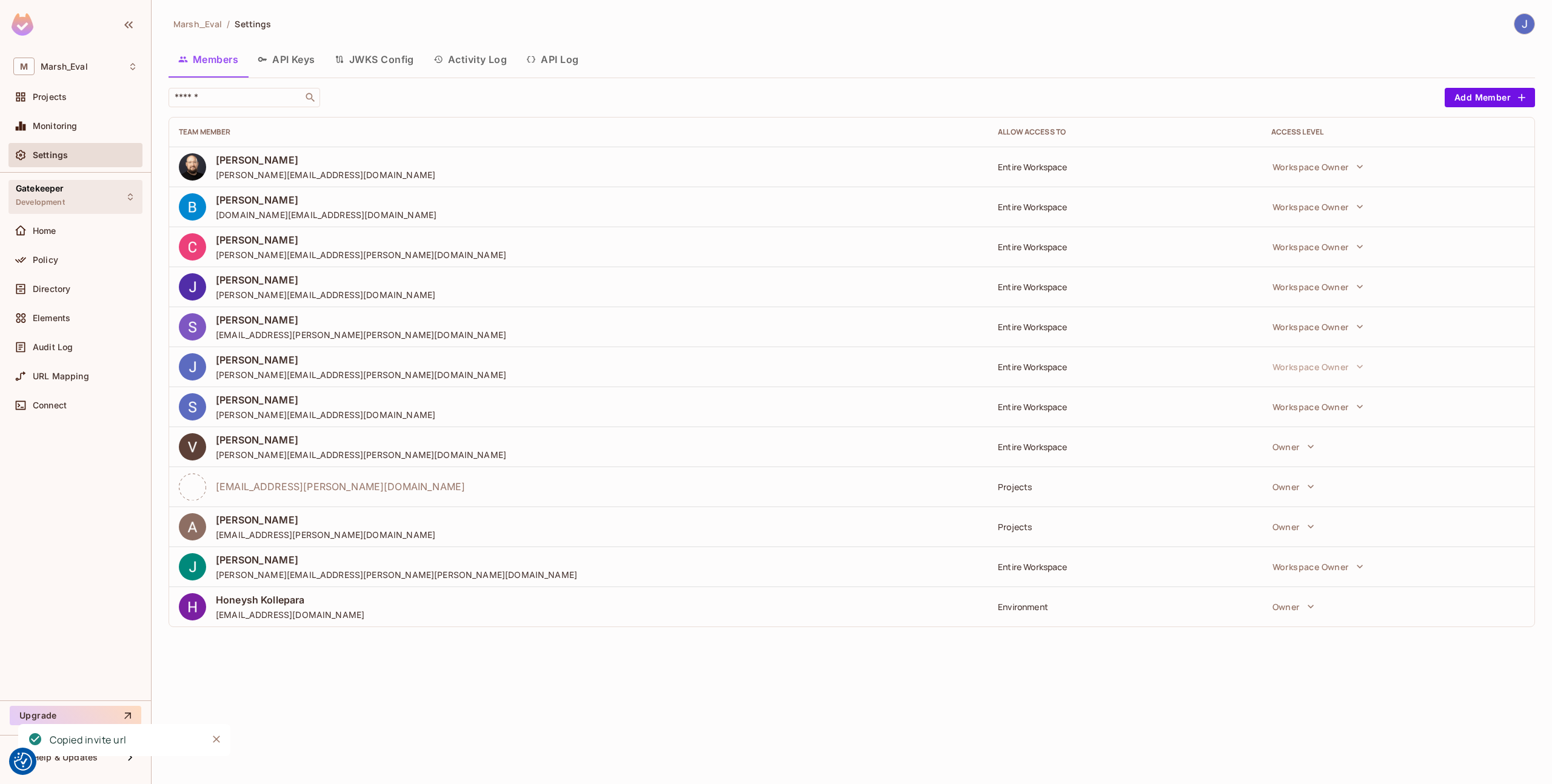
click at [117, 204] on div "Gatekeeper Development" at bounding box center [75, 196] width 134 height 33
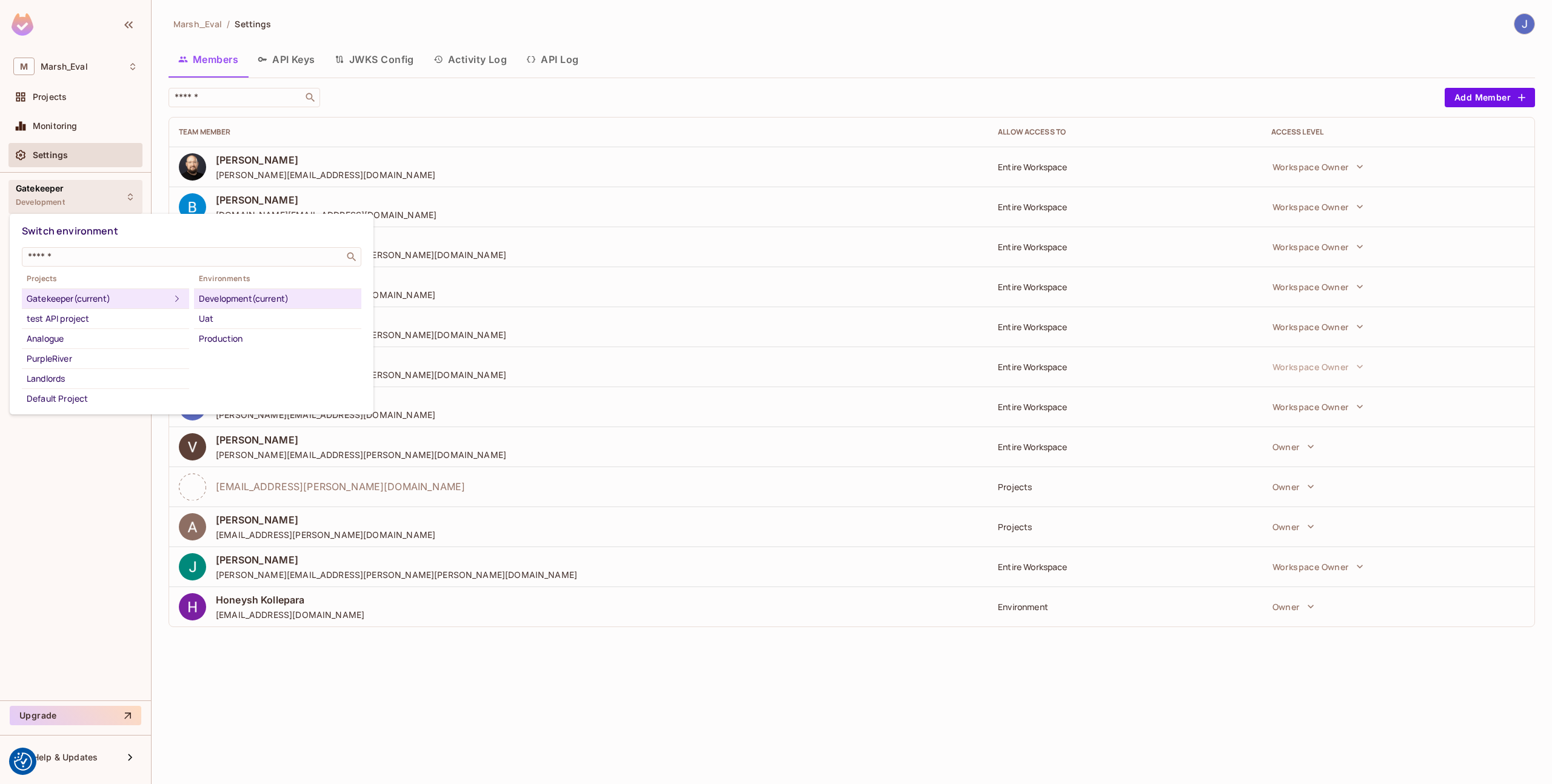
click at [117, 204] on div at bounding box center [776, 392] width 1552 height 784
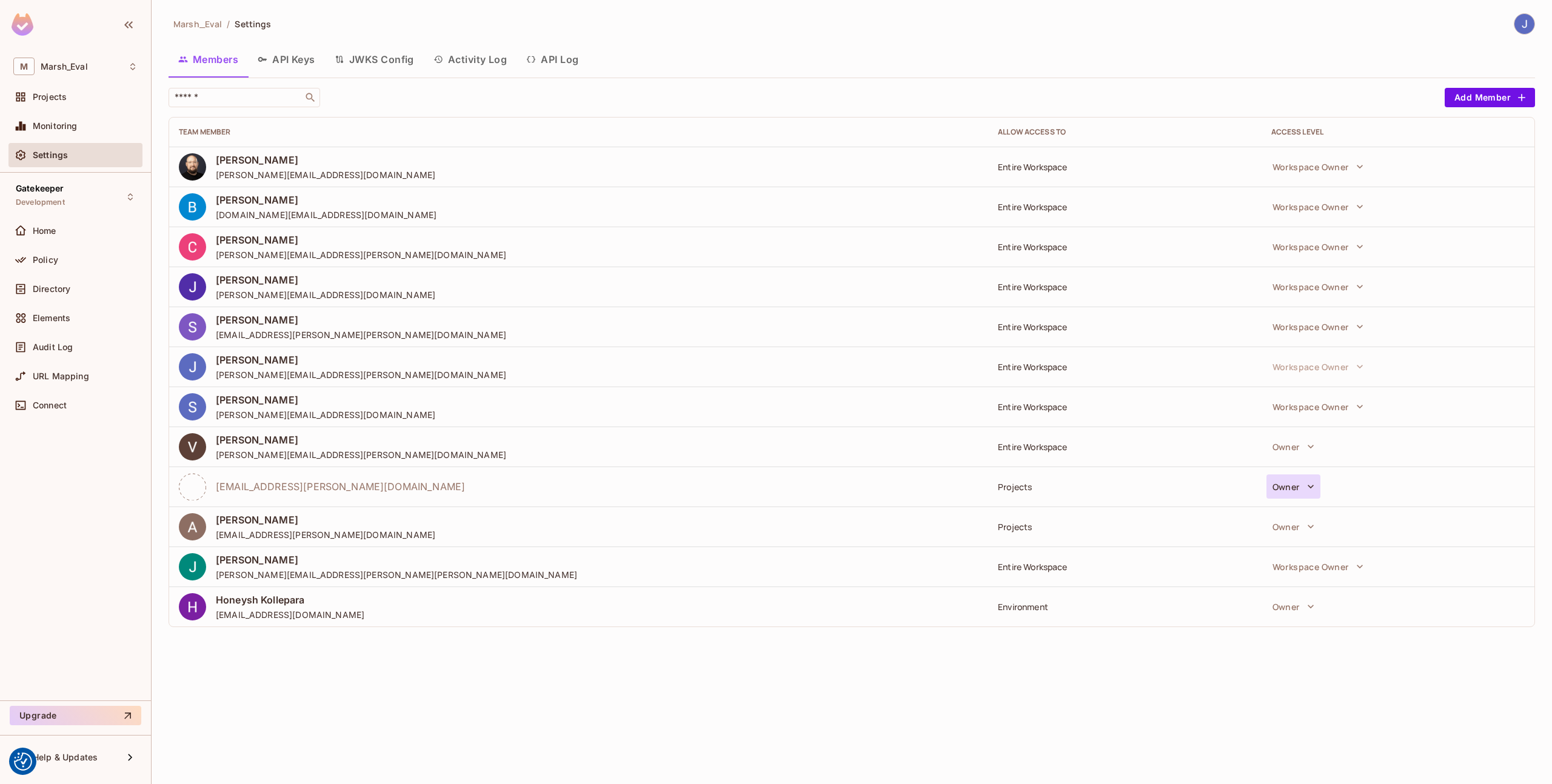
click at [1313, 488] on icon "button" at bounding box center [1310, 486] width 12 height 12
click at [295, 490] on div at bounding box center [776, 392] width 1552 height 784
click at [295, 490] on div "Owner Can create new roles, resources and policies. Can change workspace settin…" at bounding box center [776, 392] width 1552 height 784
click at [298, 485] on span "[EMAIL_ADDRESS][PERSON_NAME][DOMAIN_NAME]" at bounding box center [340, 486] width 249 height 13
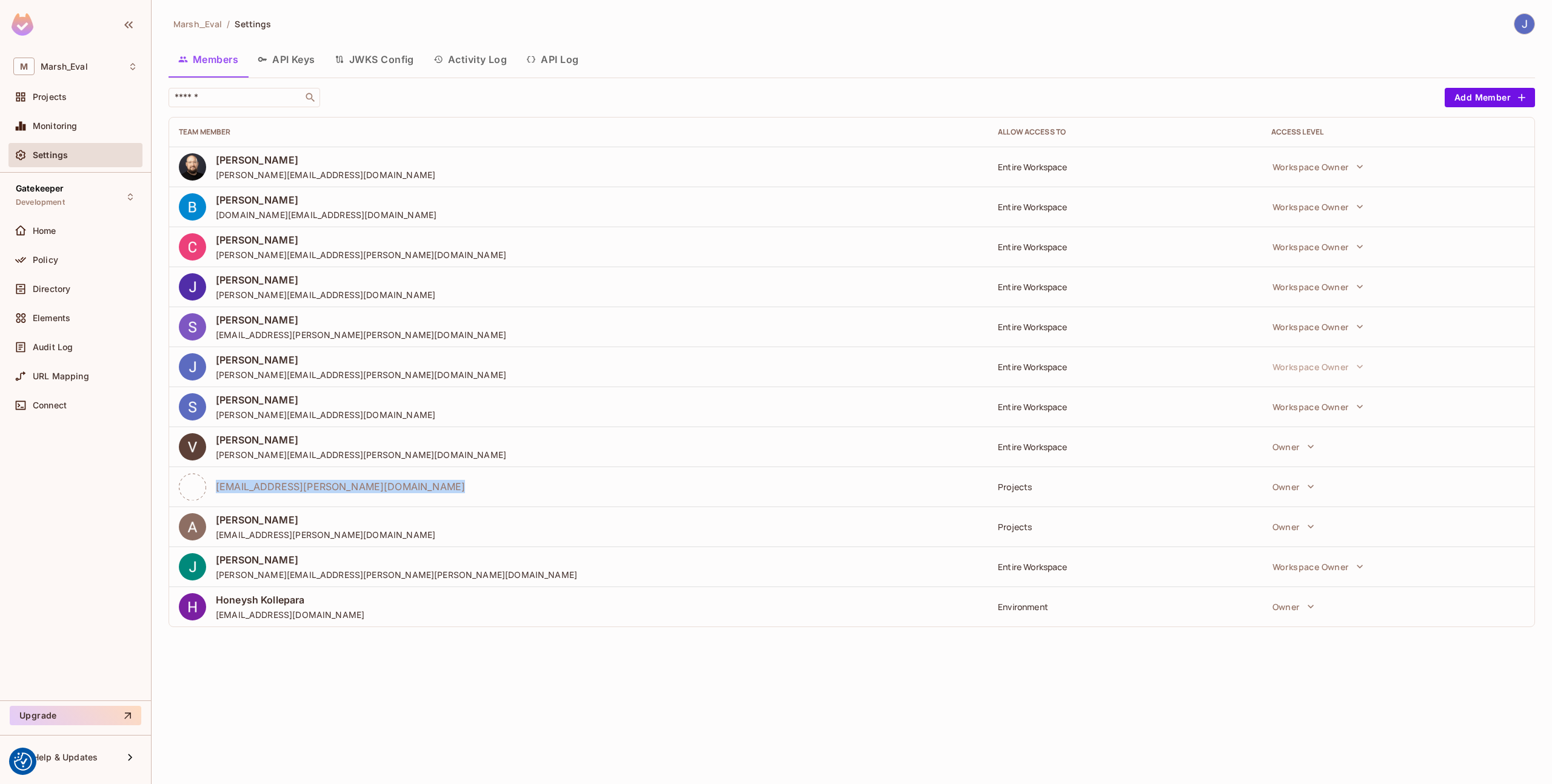
click at [298, 485] on span "[EMAIL_ADDRESS][PERSON_NAME][DOMAIN_NAME]" at bounding box center [340, 486] width 249 height 13
copy span "[EMAIL_ADDRESS][PERSON_NAME][DOMAIN_NAME]"
click at [1311, 490] on icon "button" at bounding box center [1310, 486] width 12 height 12
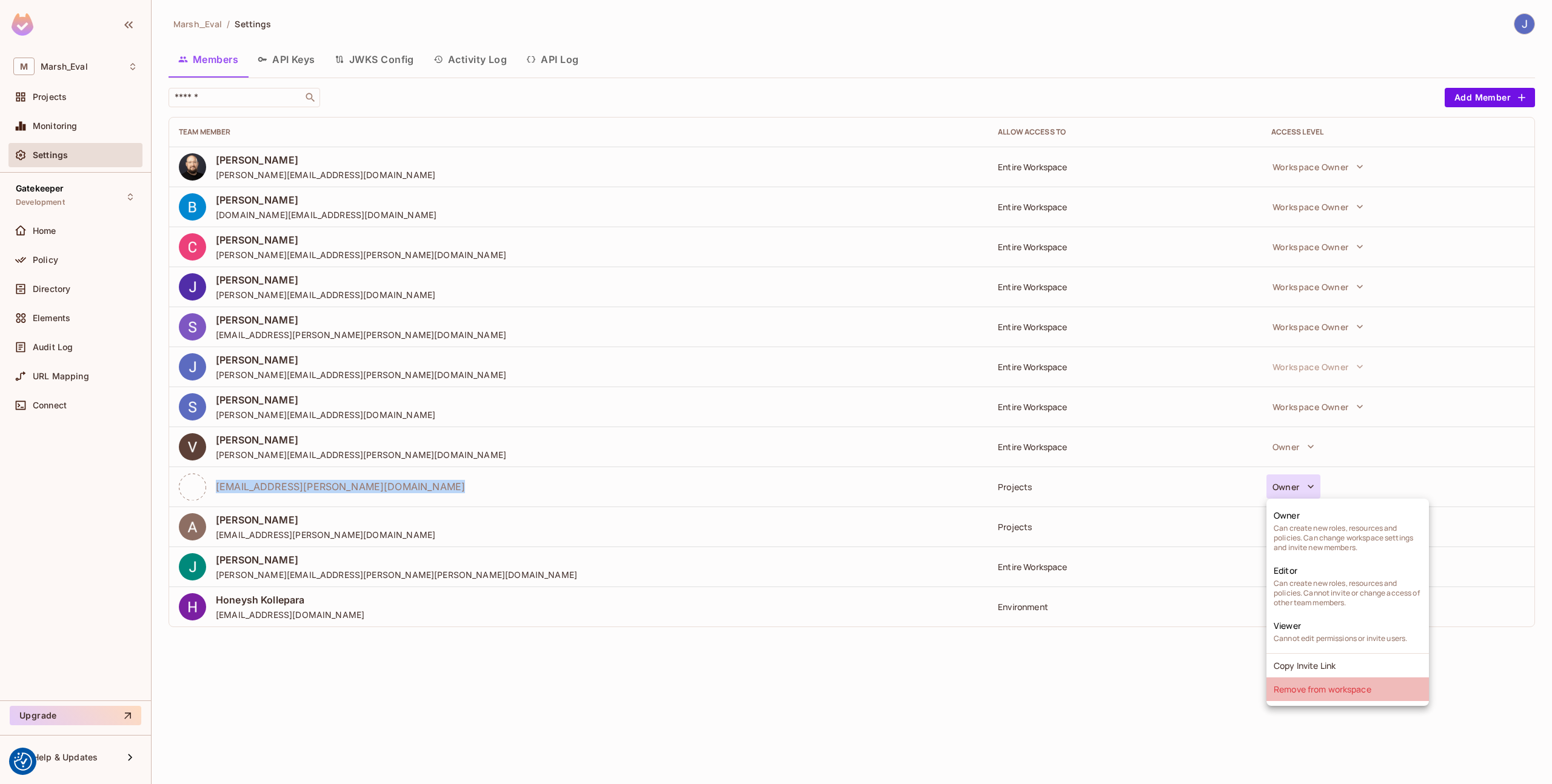
click at [1283, 694] on li "Remove from workspace" at bounding box center [1348, 689] width 163 height 24
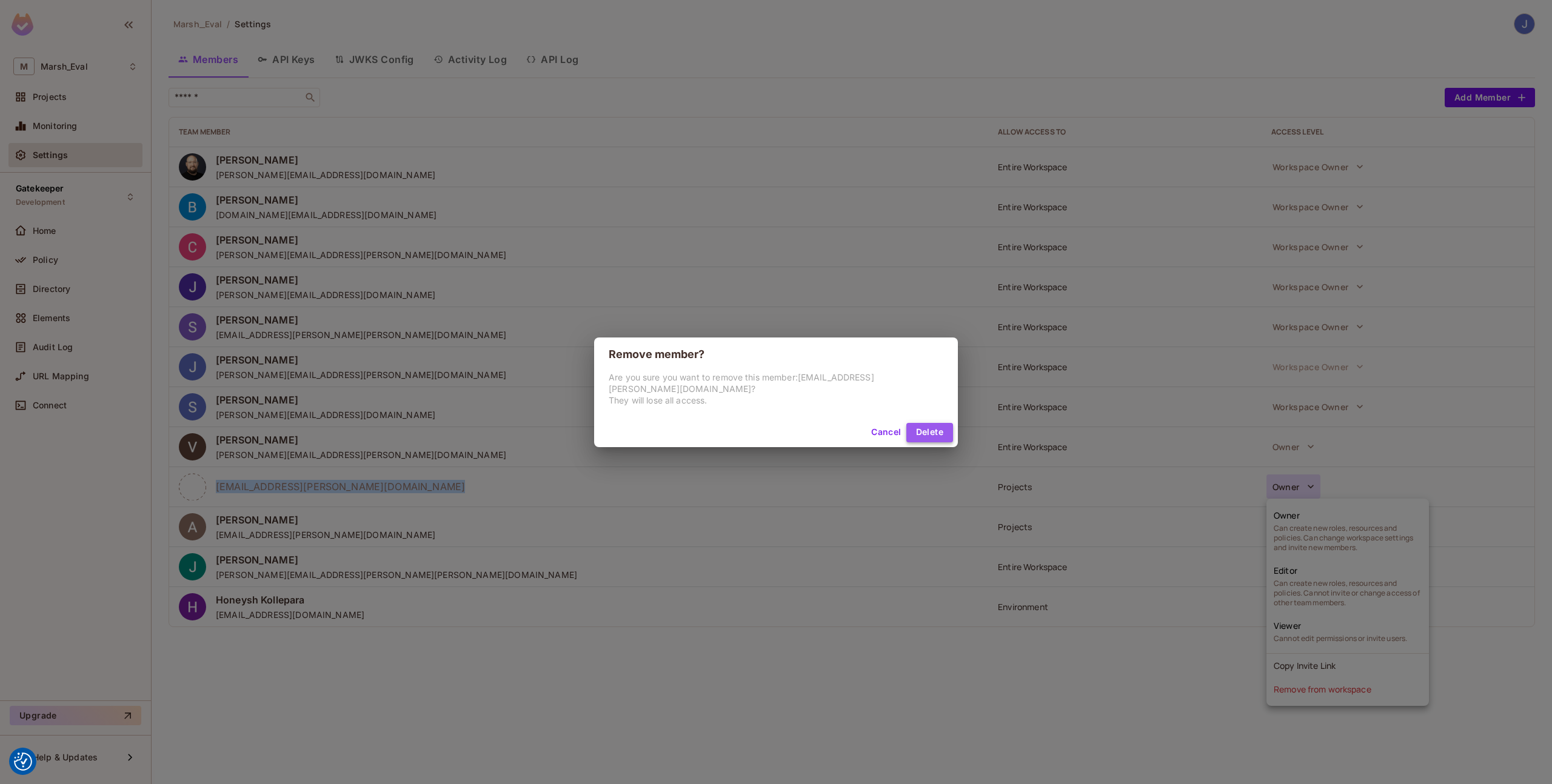
click at [907, 424] on button "Delete" at bounding box center [929, 433] width 47 height 19
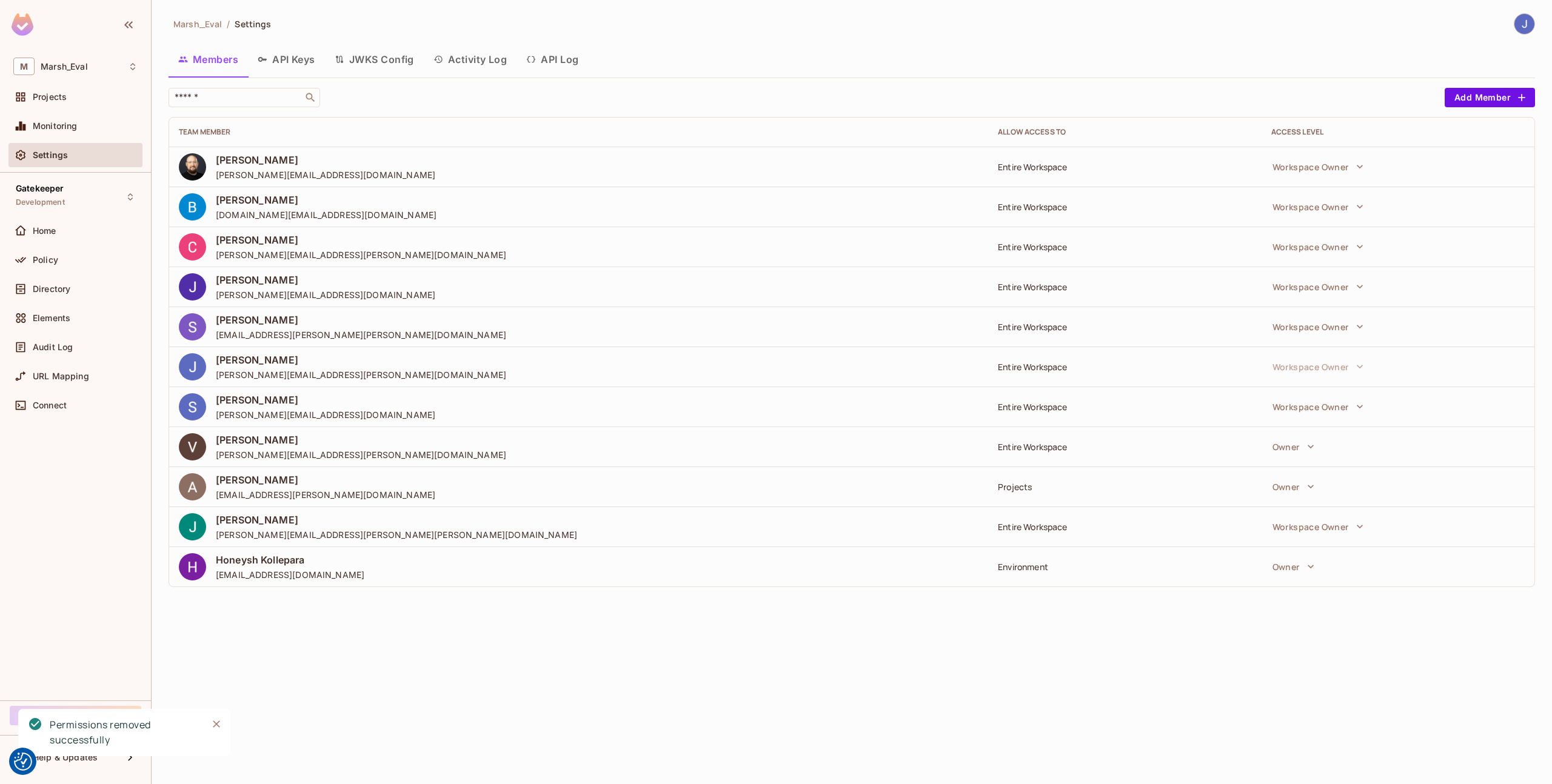
click at [1471, 110] on div "​ Add Member Team Member Allow Access to Access Level Thomas kirk thomas@permit…" at bounding box center [851, 337] width 1366 height 499
click at [1471, 105] on button "Add Member" at bounding box center [1489, 97] width 90 height 19
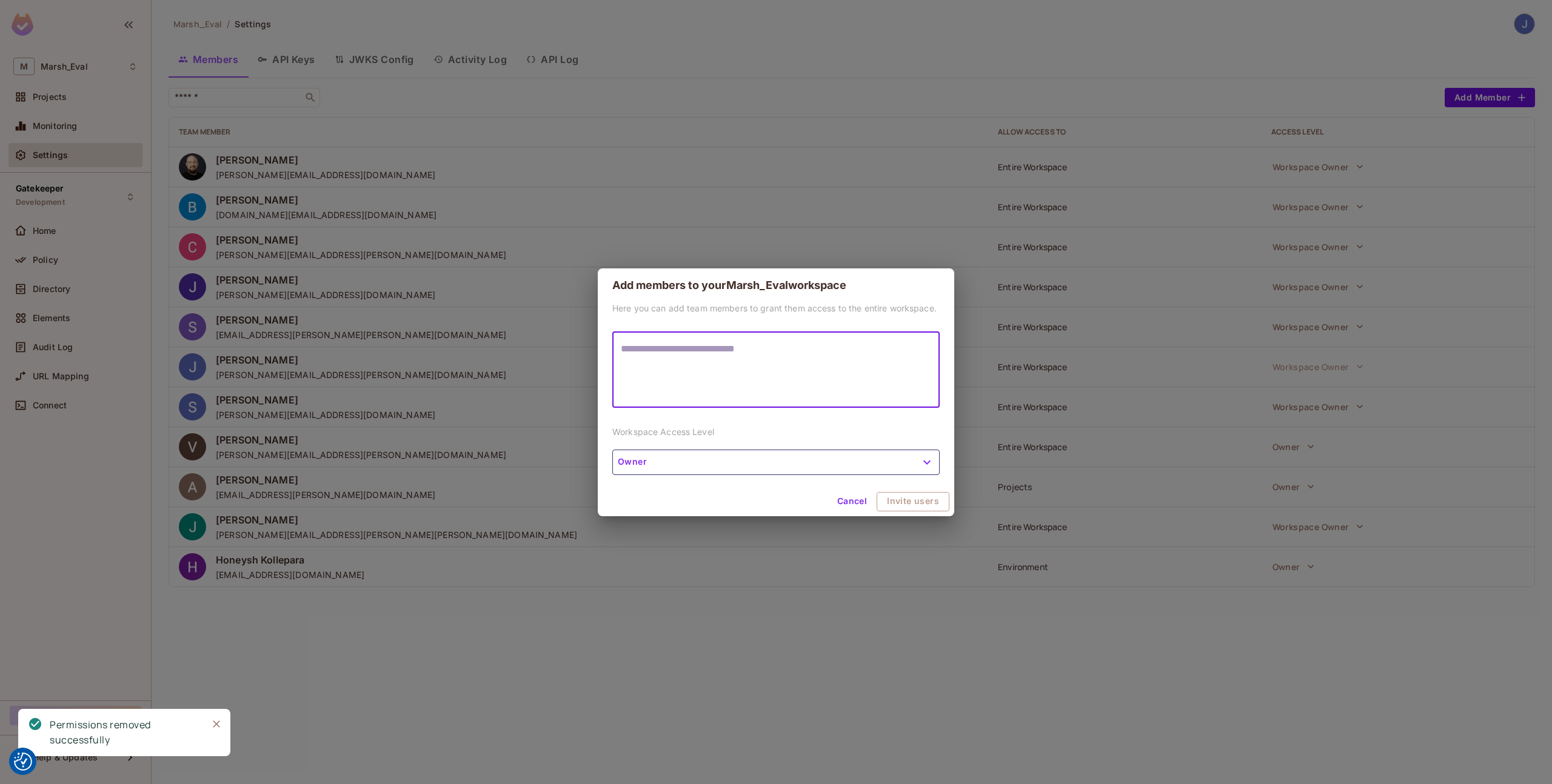
click at [808, 368] on textarea at bounding box center [776, 369] width 310 height 55
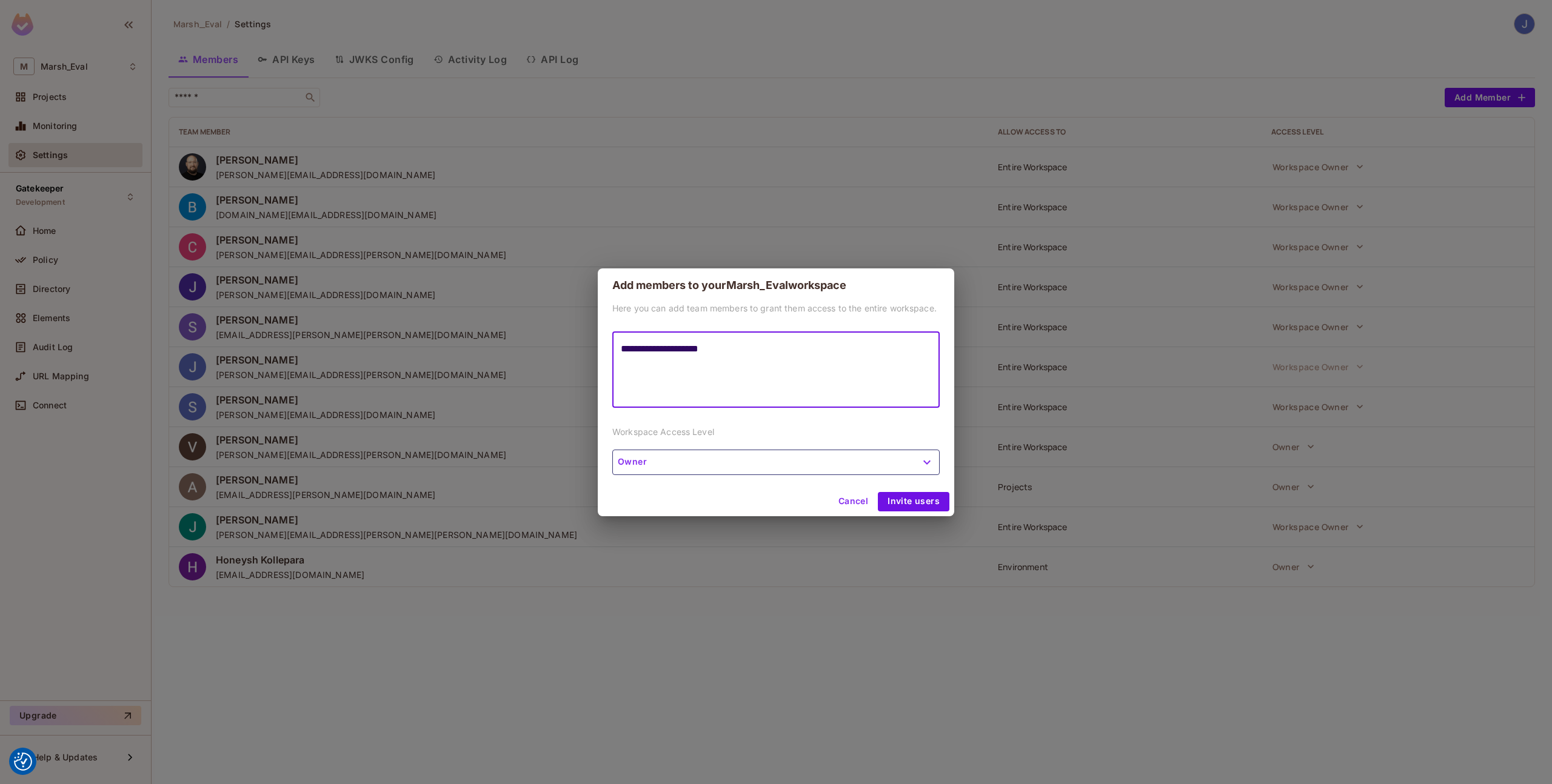
type textarea "**********"
click at [694, 477] on div "**********" at bounding box center [776, 394] width 357 height 185
click at [693, 468] on button "Owner" at bounding box center [775, 462] width 327 height 26
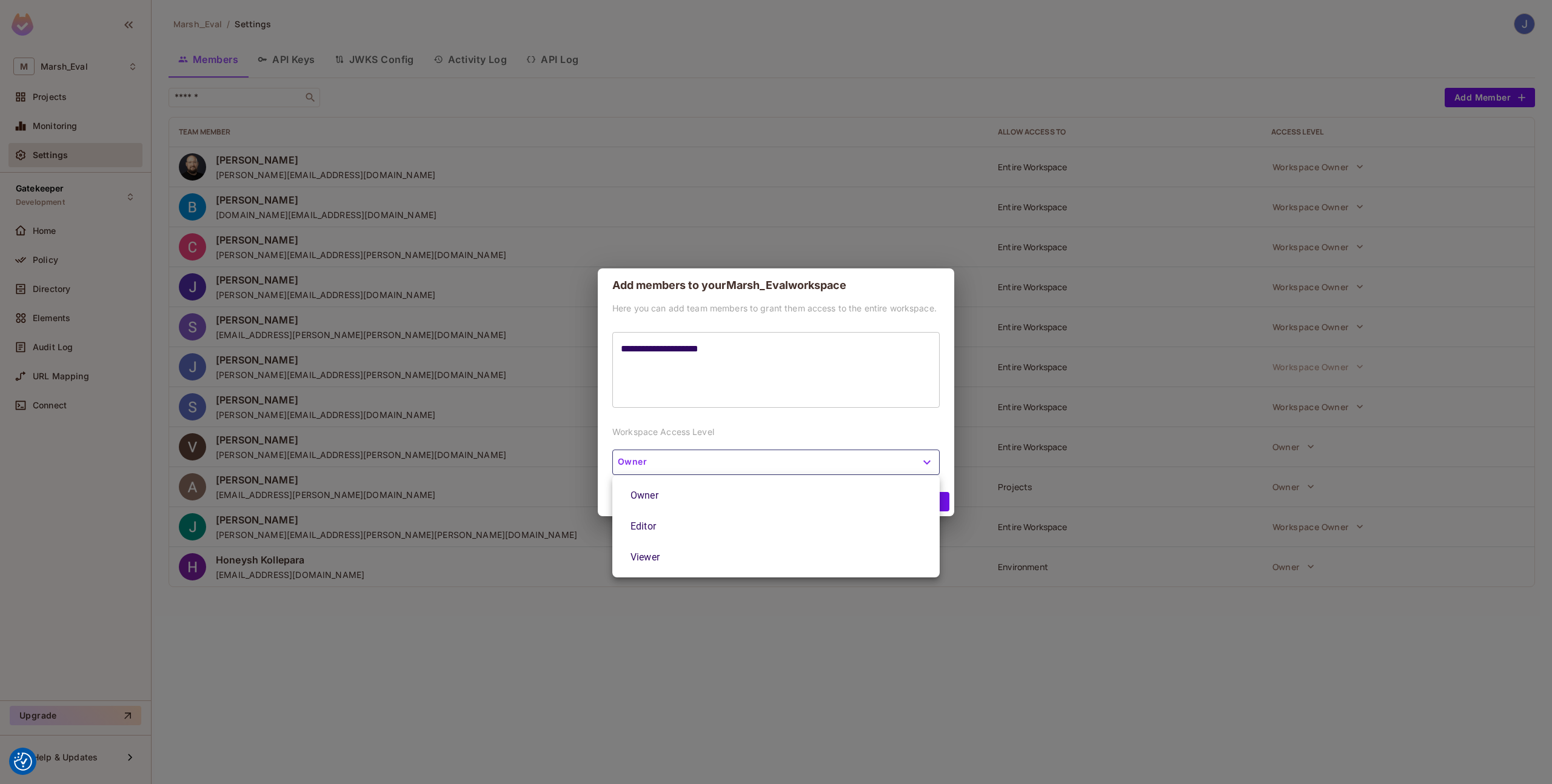
click at [688, 490] on li "Owner" at bounding box center [775, 495] width 327 height 31
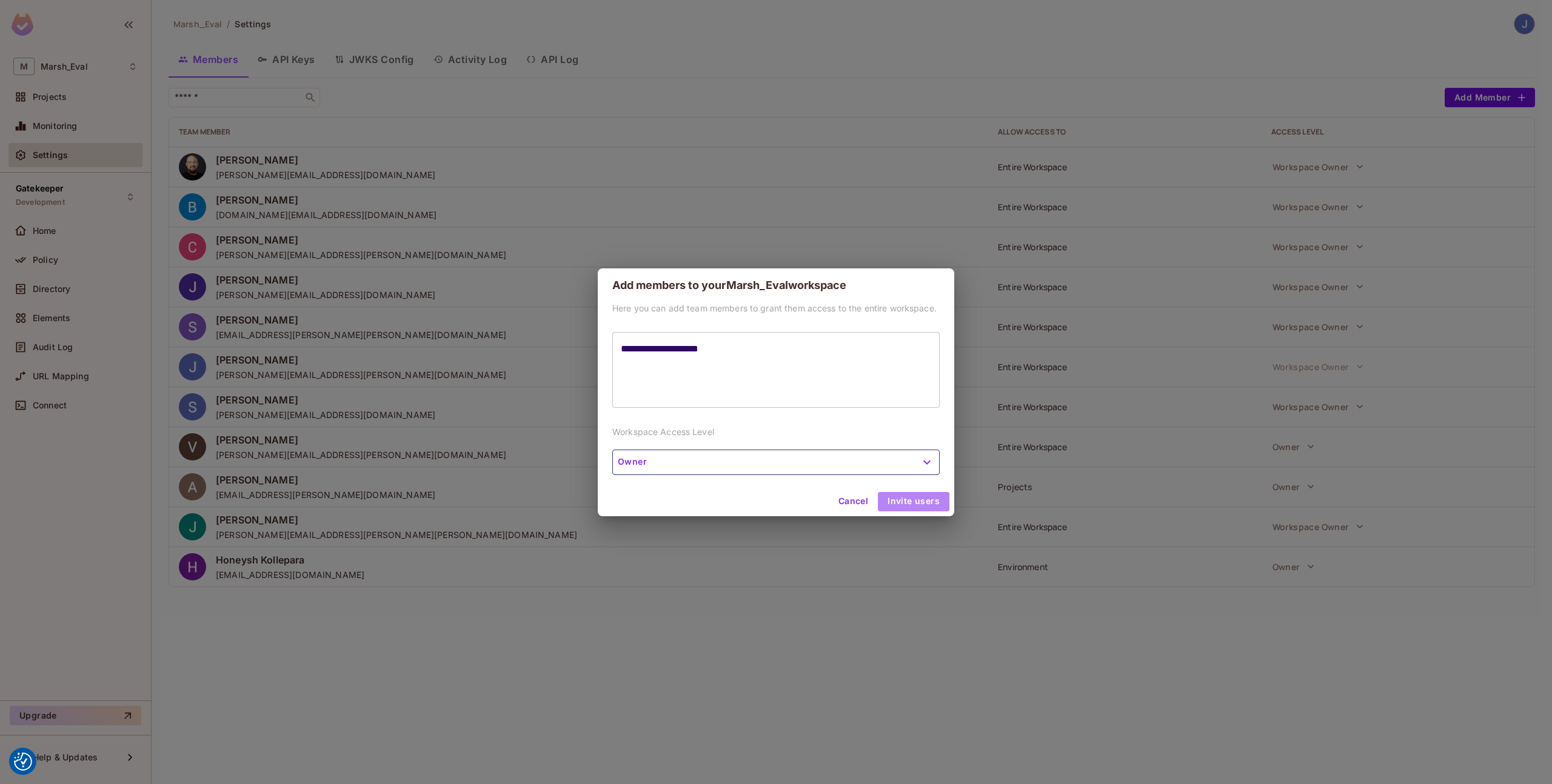
click at [899, 503] on button "Invite users" at bounding box center [913, 502] width 72 height 19
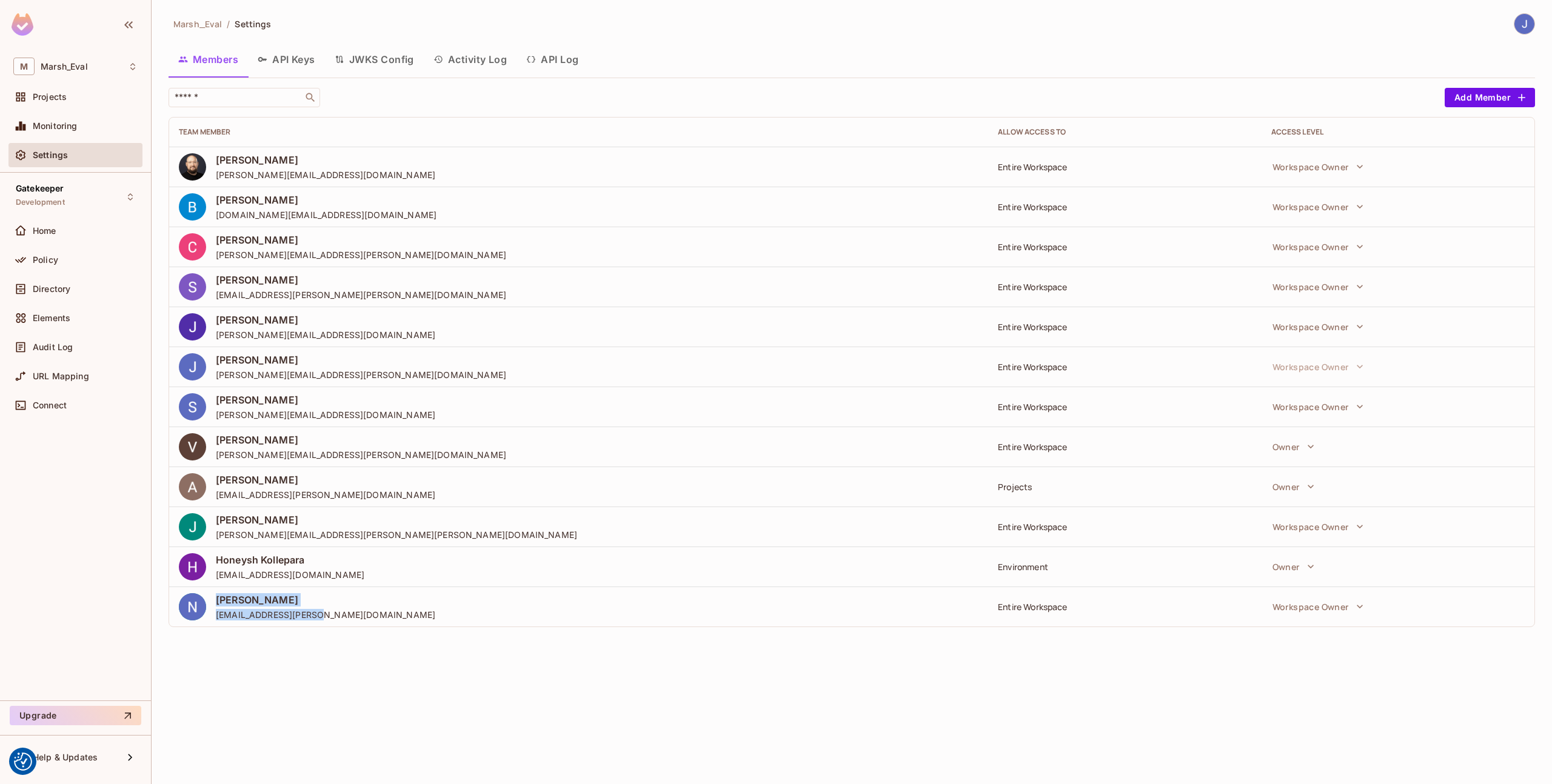
drag, startPoint x: 217, startPoint y: 600, endPoint x: 364, endPoint y: 626, distance: 149.3
click at [364, 626] on td "Nikhil Ghodke nikhil.ghodke@mmc.com" at bounding box center [578, 606] width 819 height 40
click at [1040, 568] on div "Environment" at bounding box center [1124, 567] width 254 height 11
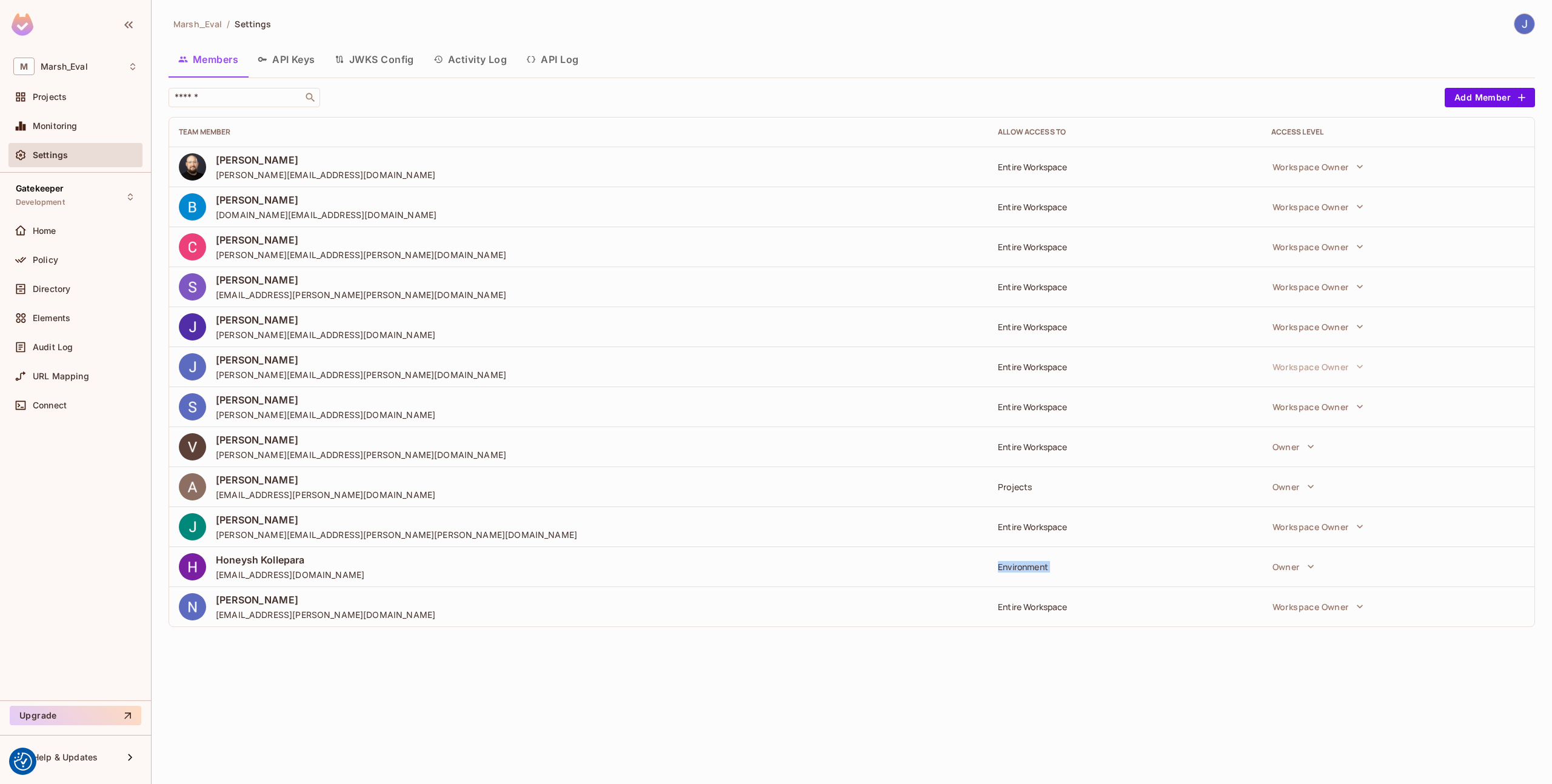
click at [1040, 568] on div "Environment" at bounding box center [1124, 567] width 254 height 11
click at [1302, 613] on button "Workspace Owner" at bounding box center [1318, 606] width 103 height 24
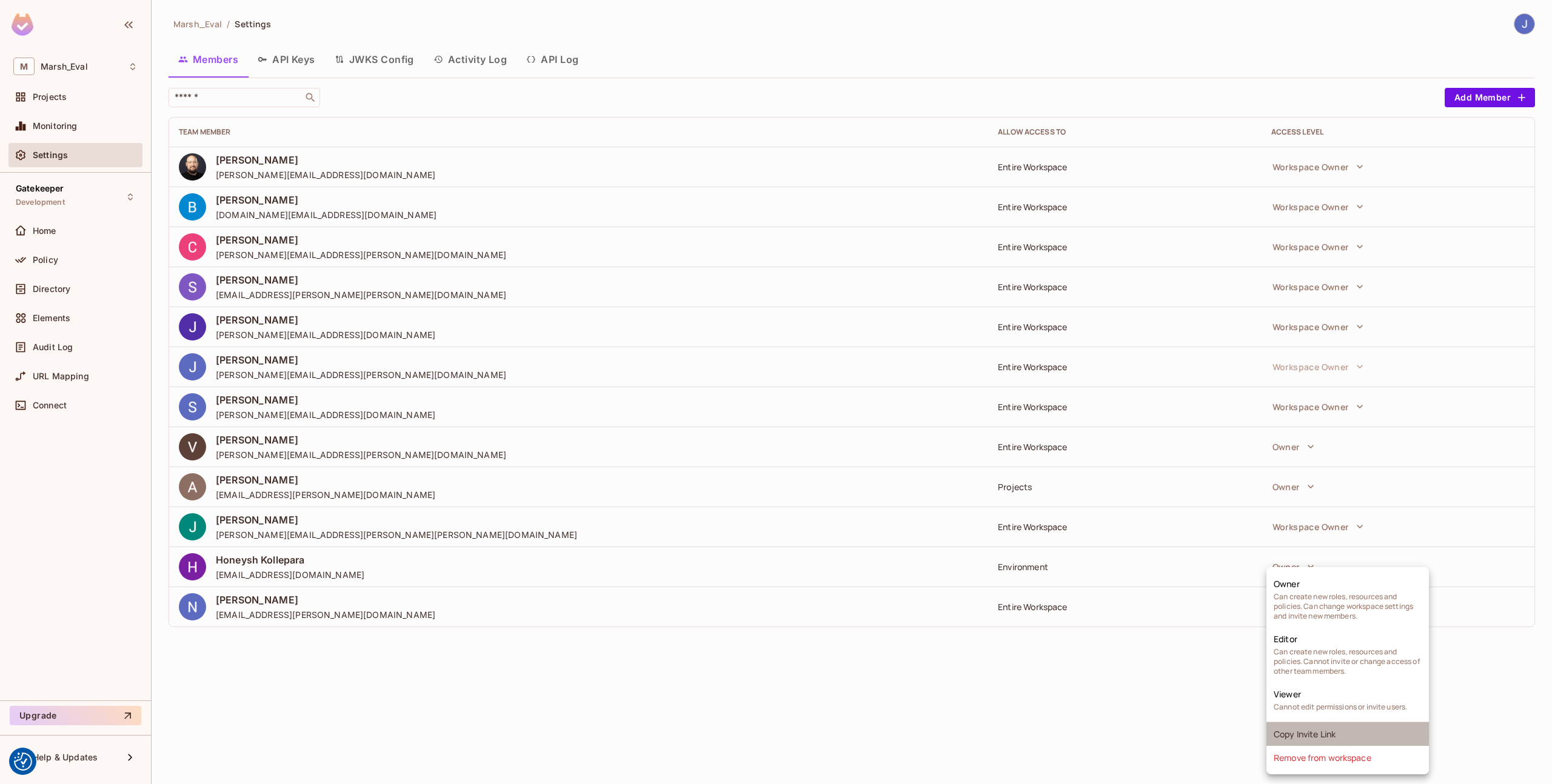
click at [1297, 730] on li "Copy Invite Link" at bounding box center [1348, 734] width 163 height 24
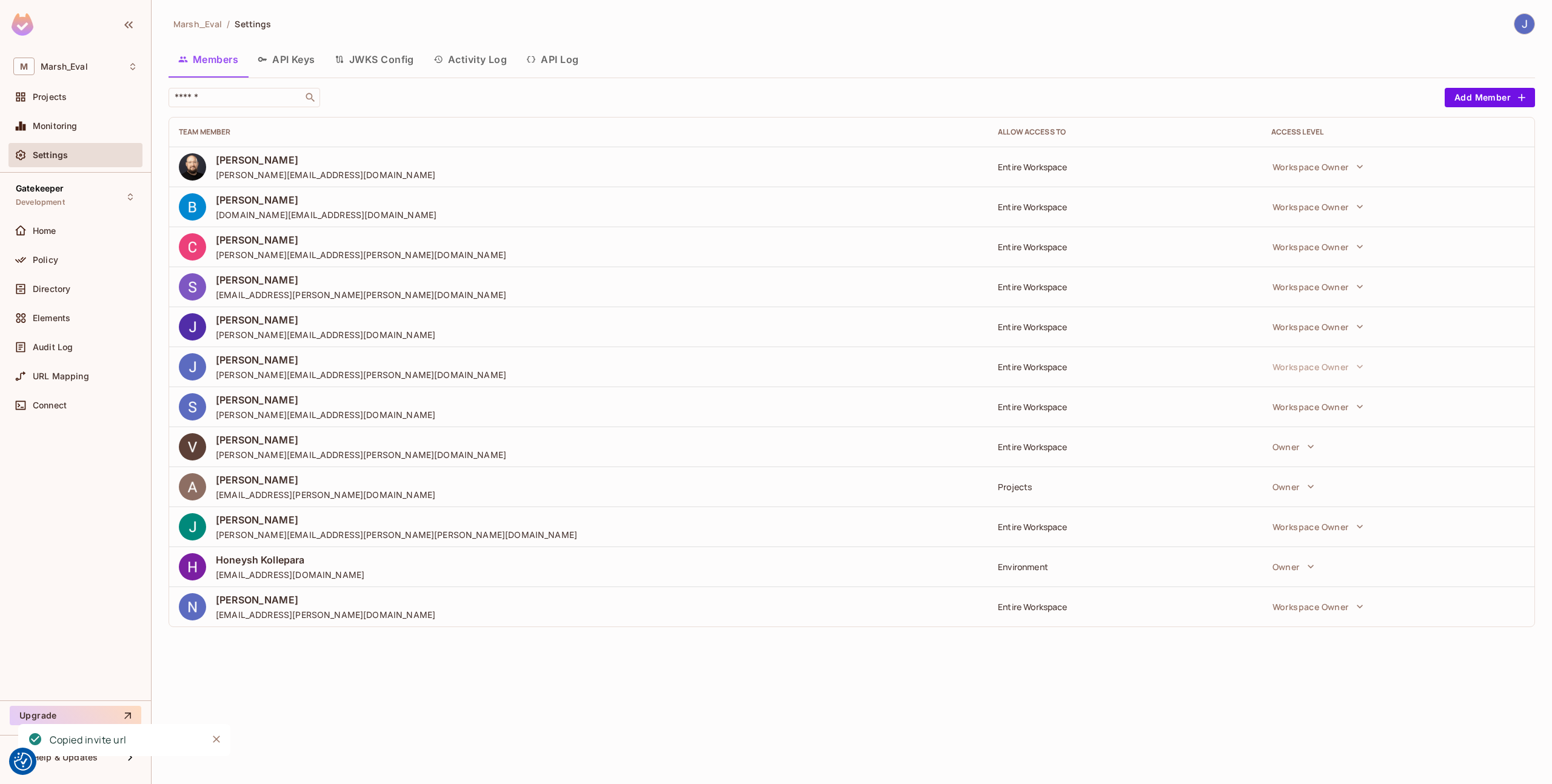
click at [99, 178] on div "Gatekeeper Development Home Policy Directory Elements Audit Log URL Mapping Con…" at bounding box center [75, 436] width 151 height 528
click at [102, 196] on div "Gatekeeper Development" at bounding box center [75, 196] width 134 height 33
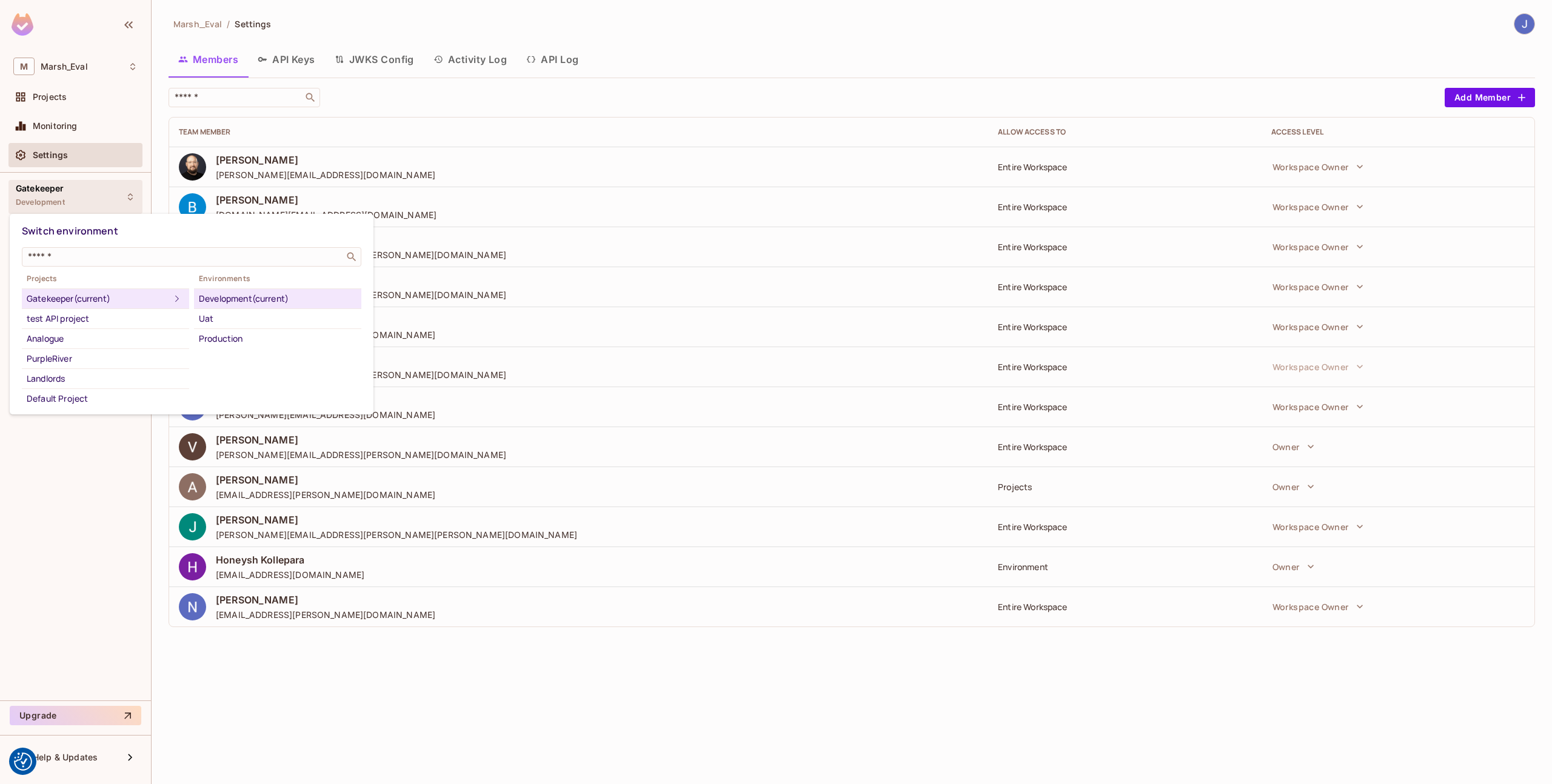
click at [102, 196] on div at bounding box center [776, 392] width 1552 height 784
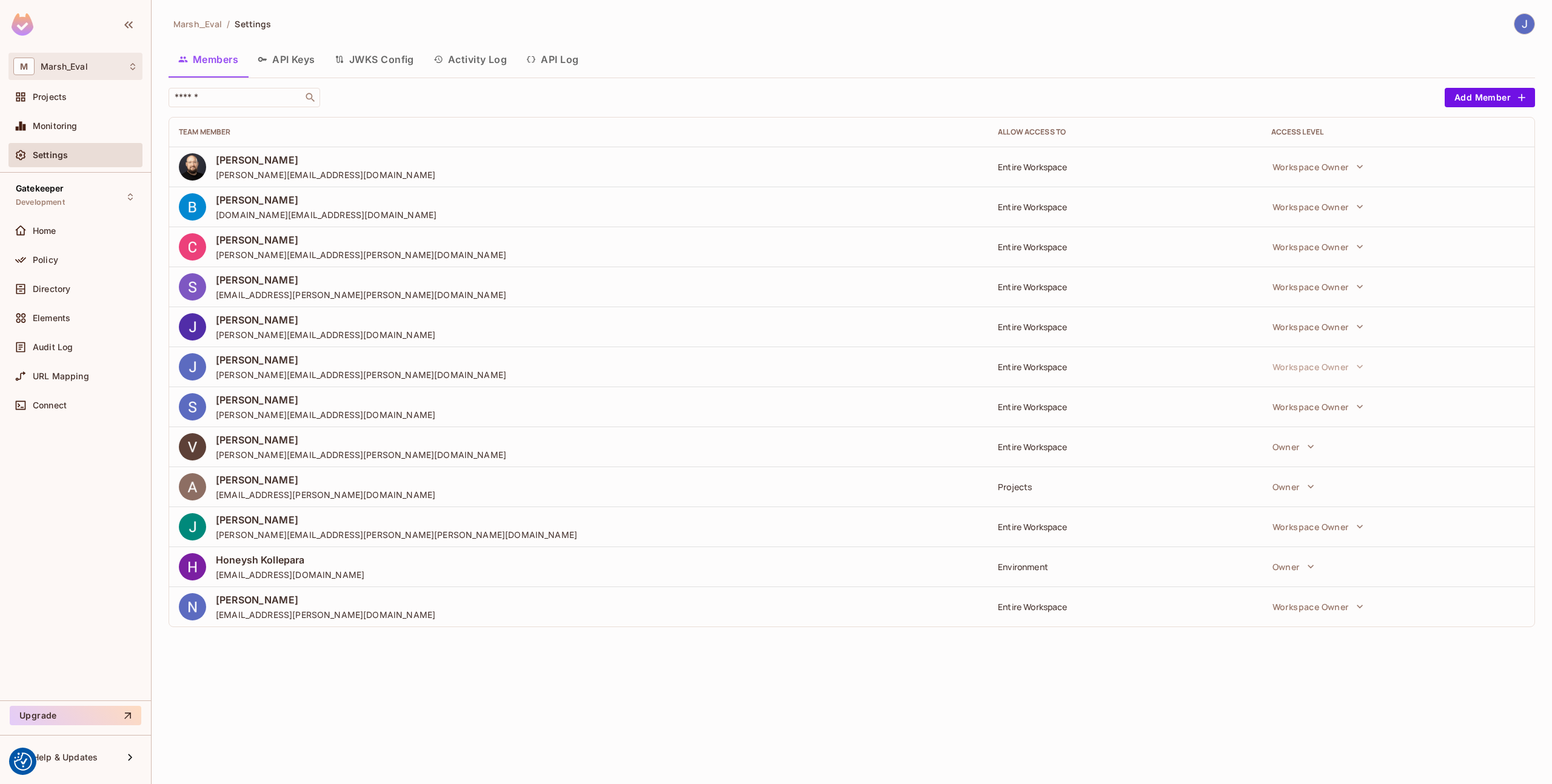
click at [84, 74] on div "M Marsh_Eval" at bounding box center [75, 66] width 124 height 17
click at [84, 74] on div at bounding box center [776, 392] width 1552 height 784
click at [82, 92] on div "Projects" at bounding box center [85, 97] width 105 height 10
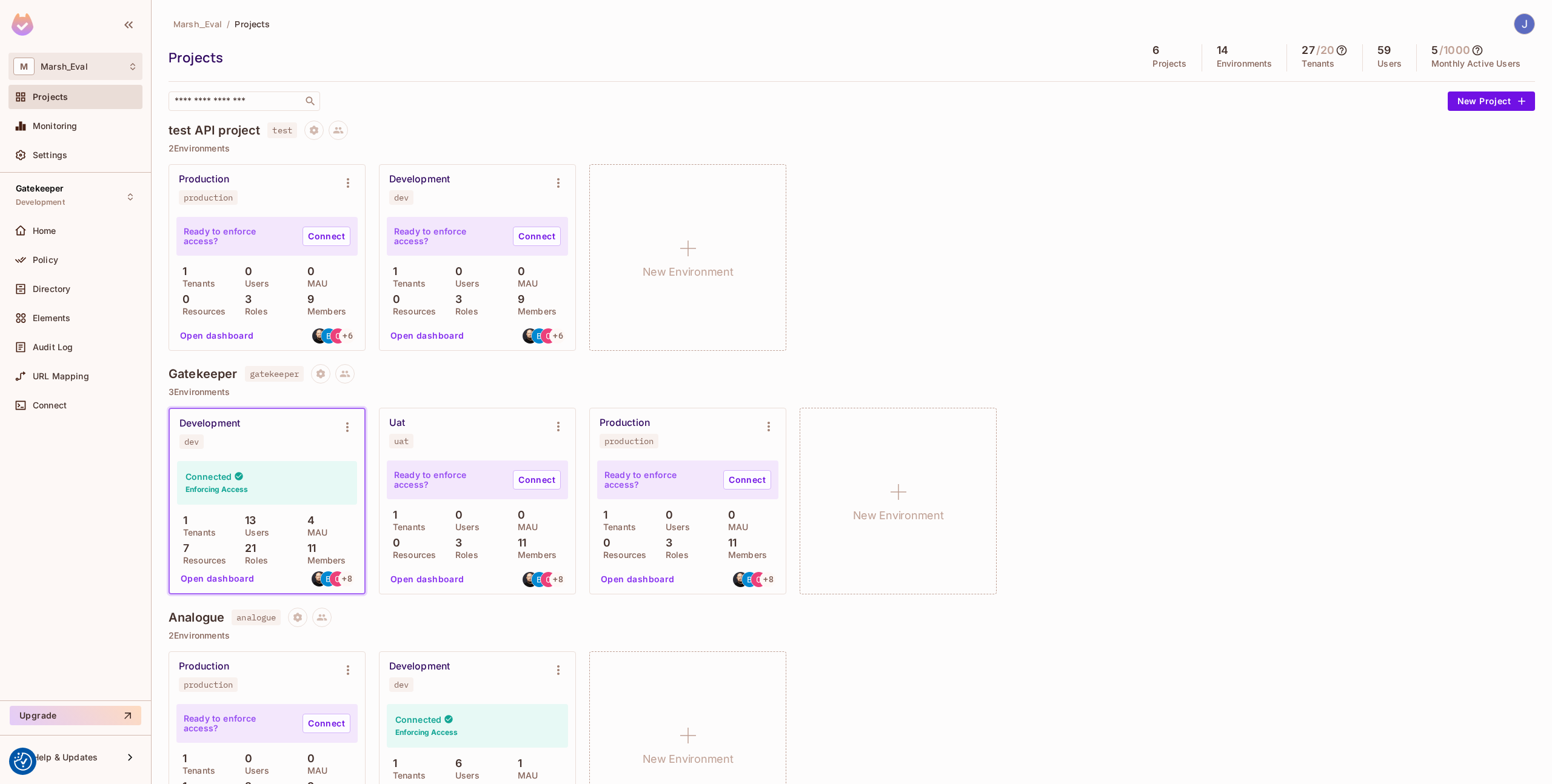
click at [77, 77] on div "M Marsh_Eval" at bounding box center [75, 67] width 134 height 27
click at [77, 78] on div at bounding box center [776, 392] width 1552 height 784
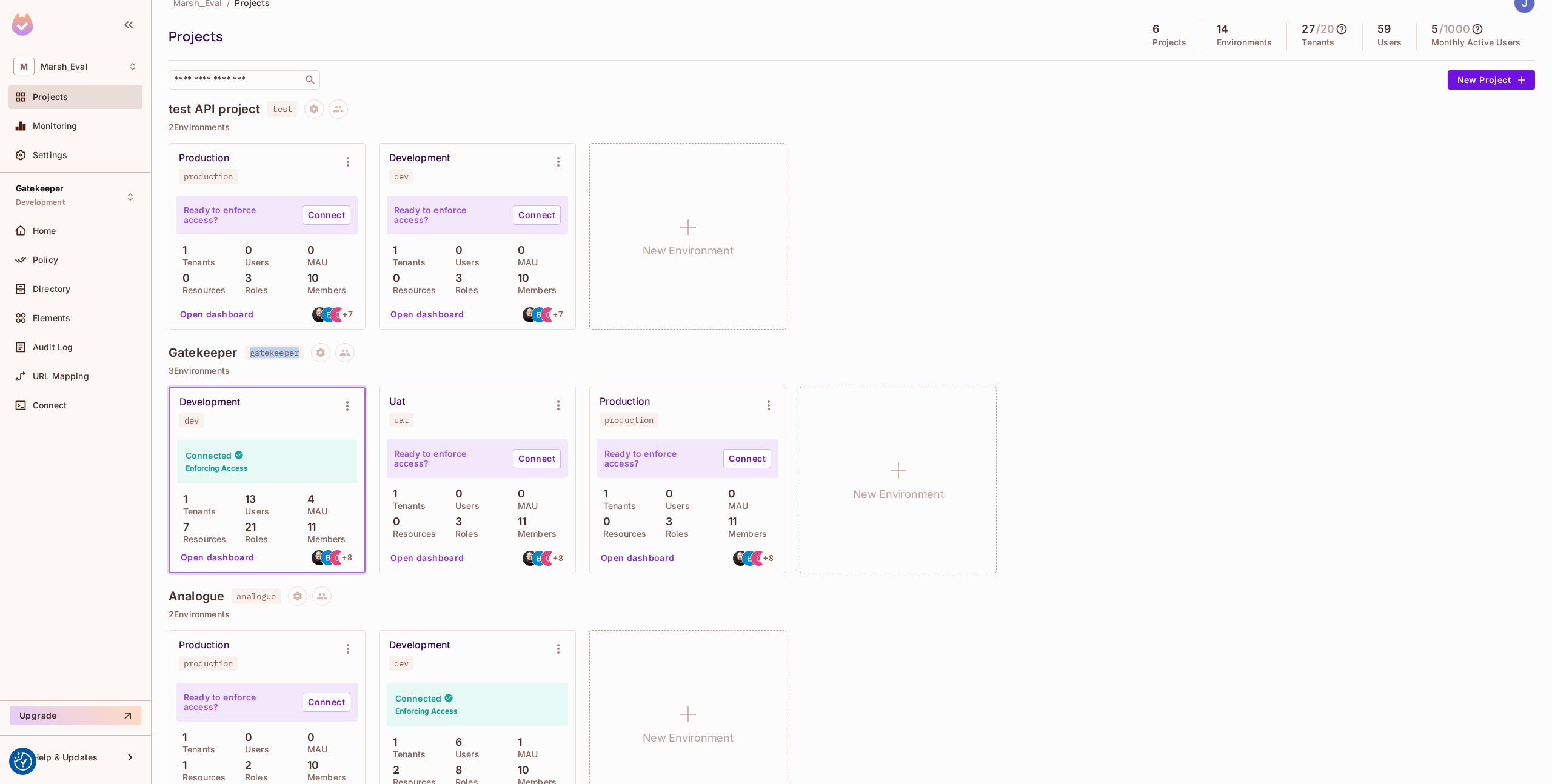
drag, startPoint x: 249, startPoint y: 354, endPoint x: 303, endPoint y: 354, distance: 54.0
click at [303, 354] on span "gatekeeper" at bounding box center [274, 352] width 59 height 16
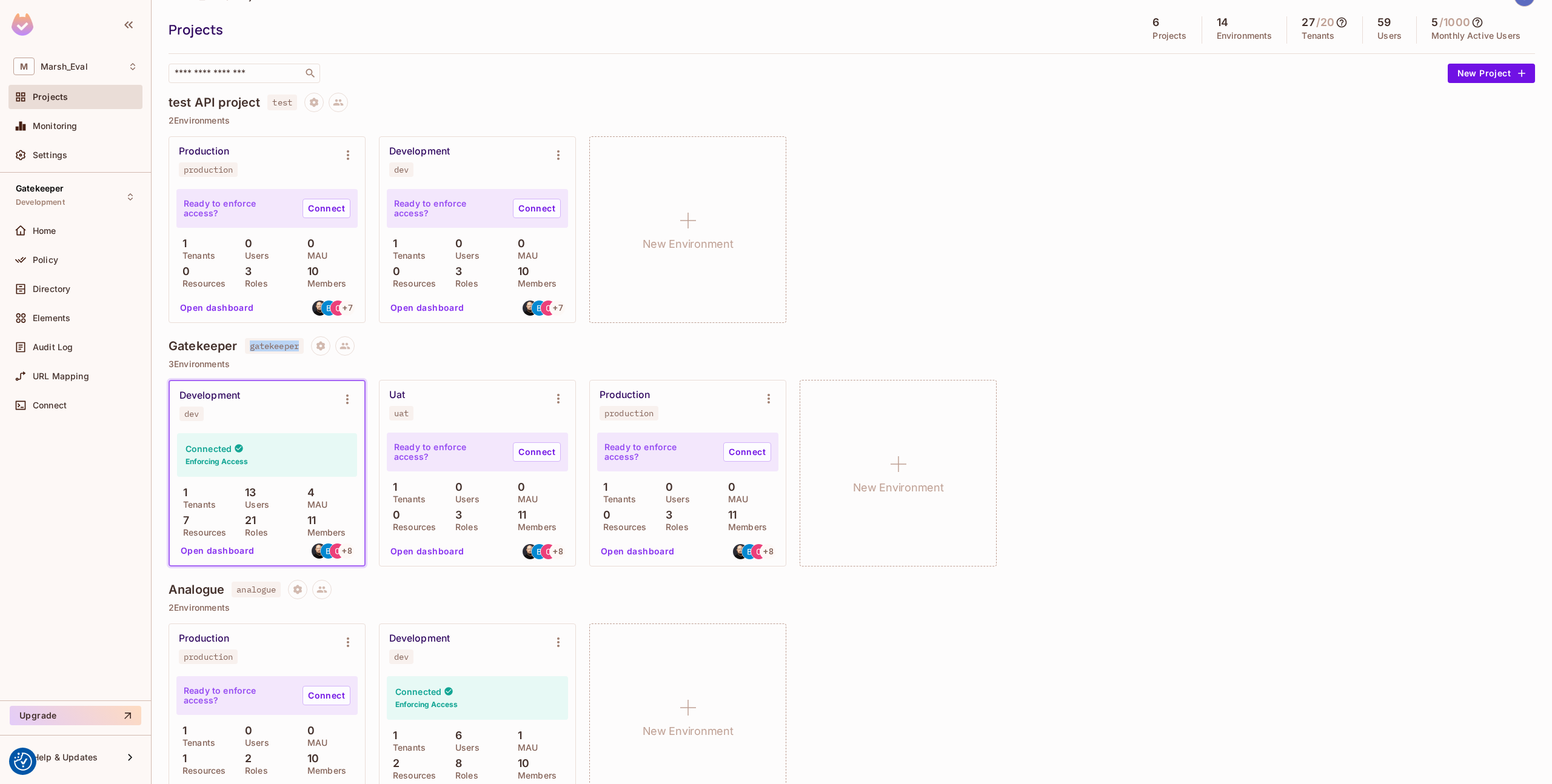
scroll to position [29, 0]
click at [344, 399] on icon "Environment settings" at bounding box center [347, 398] width 14 height 14
click at [409, 456] on span "Copy API Key" at bounding box center [410, 449] width 64 height 19
